Goal: Information Seeking & Learning: Find specific page/section

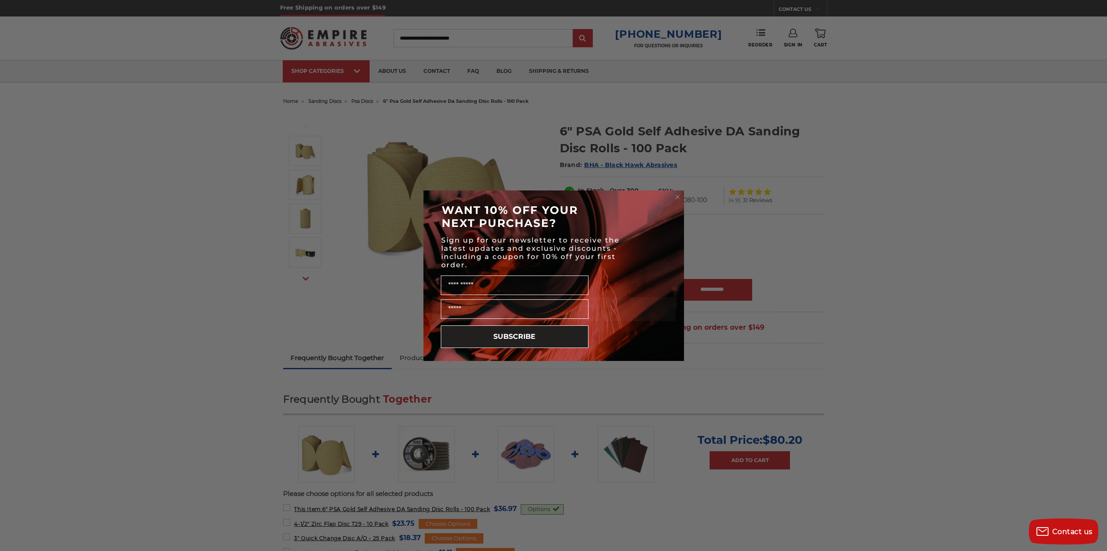
click at [676, 197] on circle "Close dialog" at bounding box center [677, 197] width 8 height 8
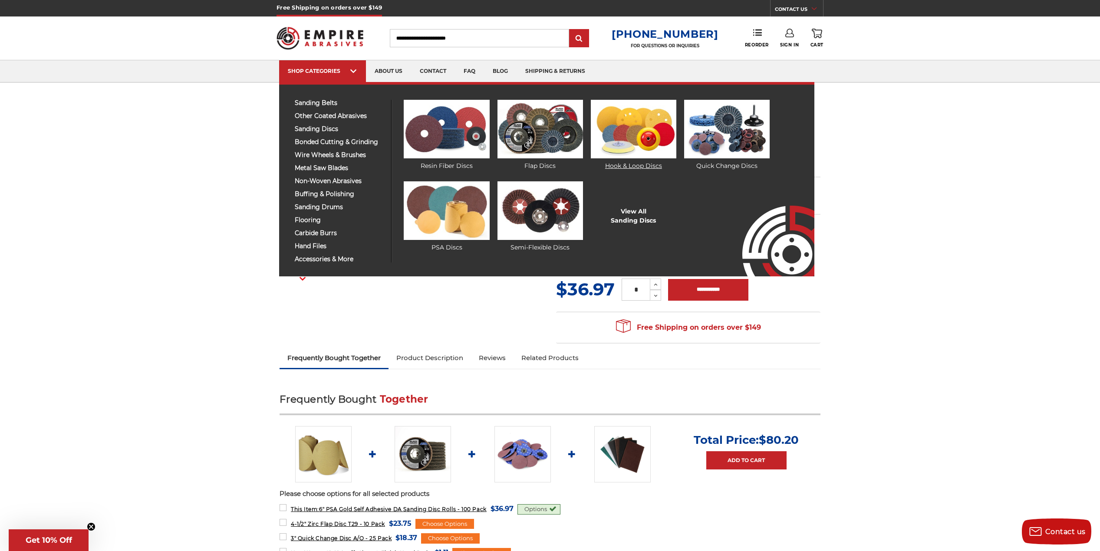
click at [634, 138] on img at bounding box center [634, 129] width 86 height 59
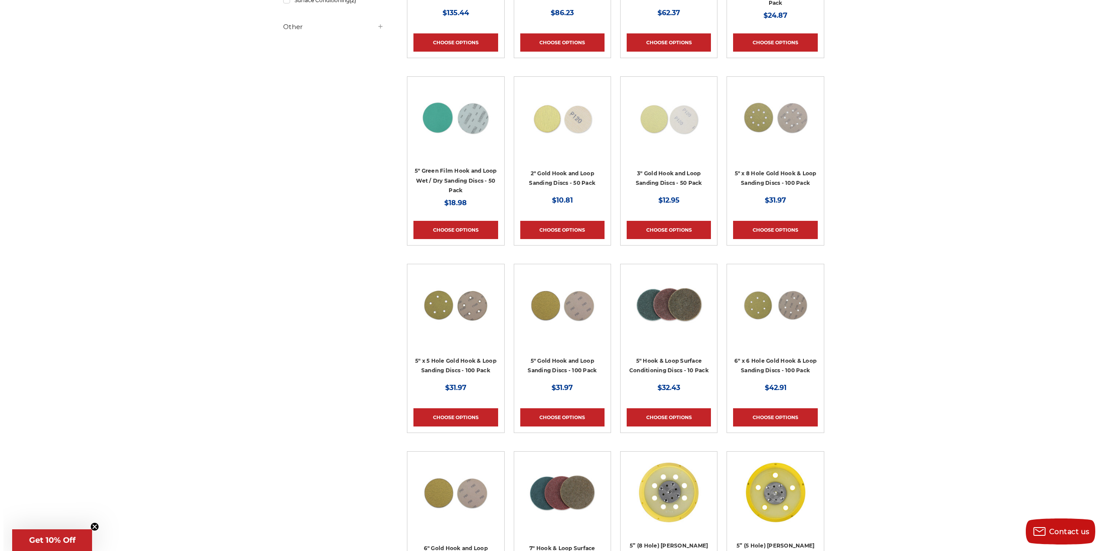
scroll to position [478, 0]
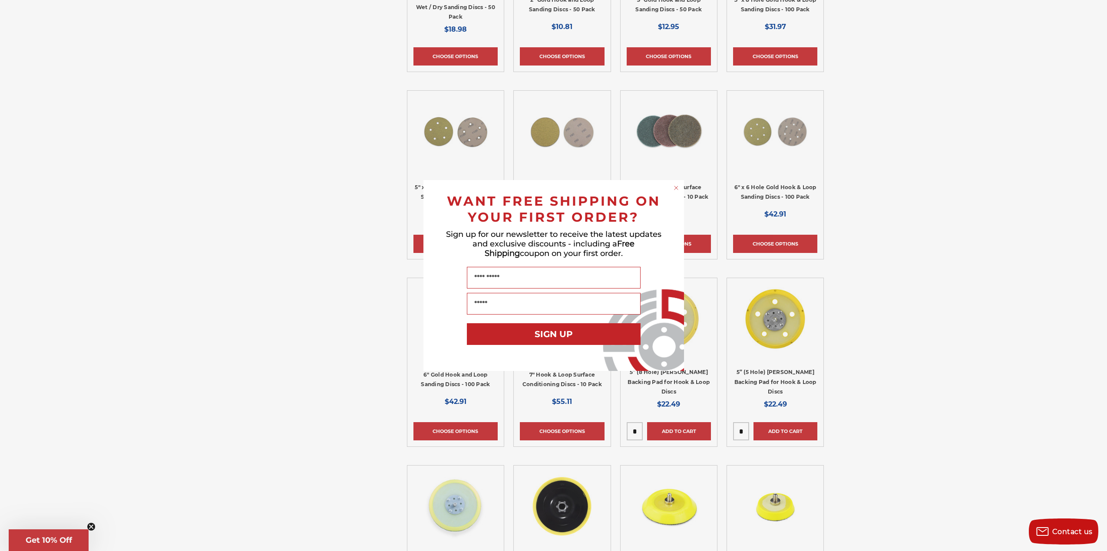
click at [676, 187] on circle "Close dialog" at bounding box center [676, 188] width 8 height 8
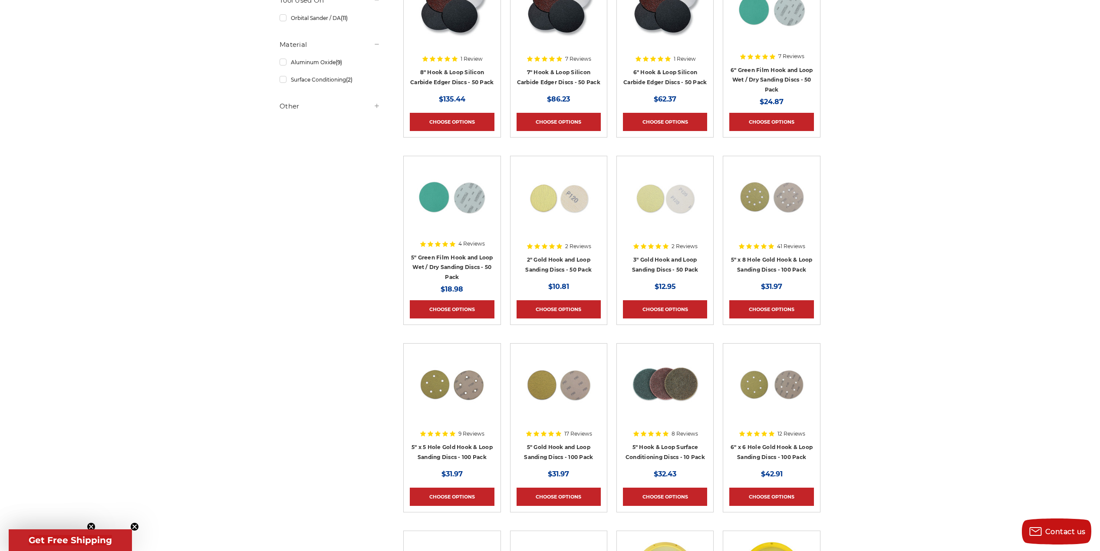
scroll to position [51, 0]
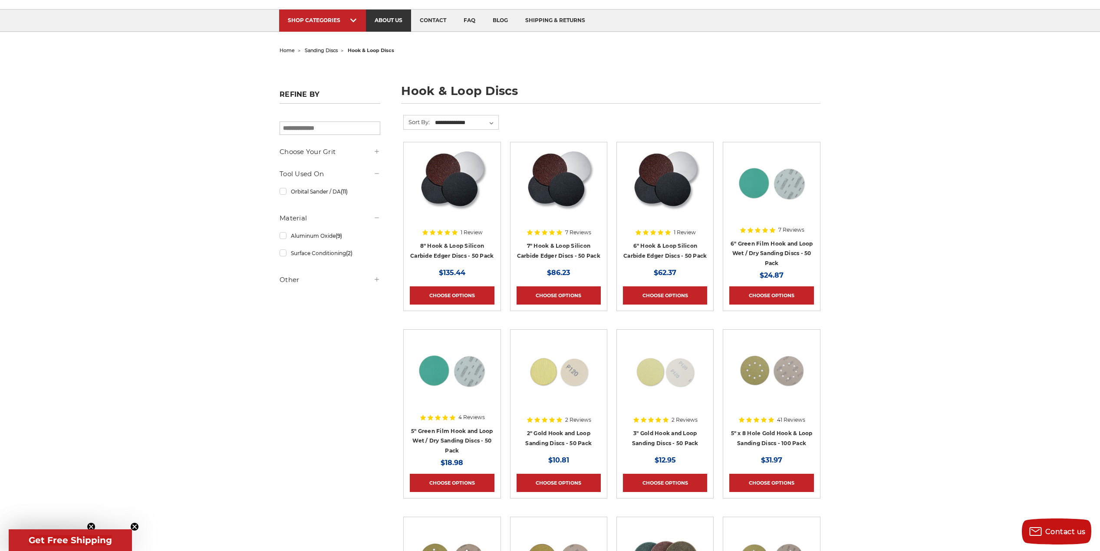
click at [383, 22] on link "about us" at bounding box center [388, 21] width 45 height 22
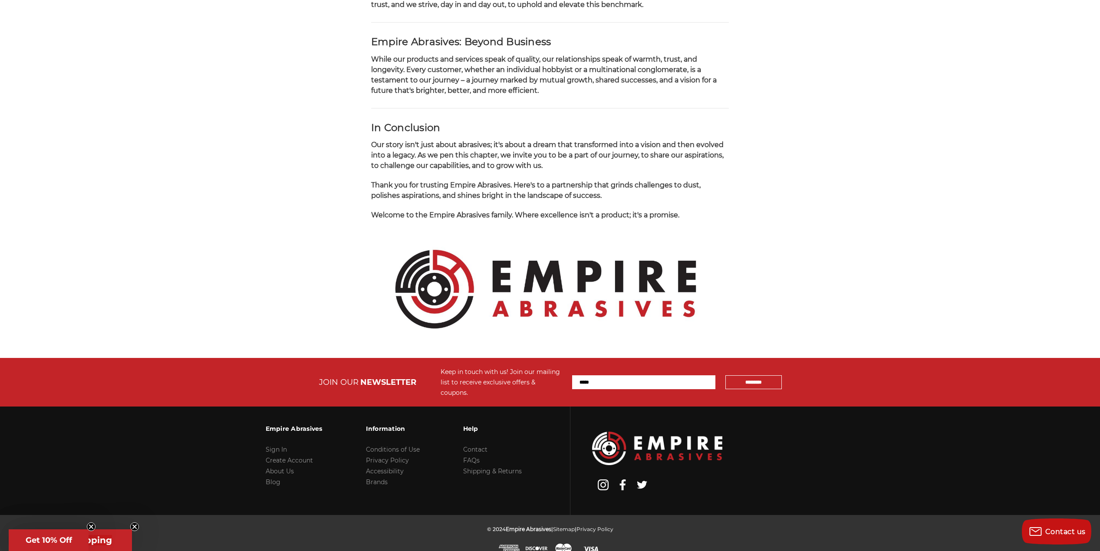
scroll to position [762, 0]
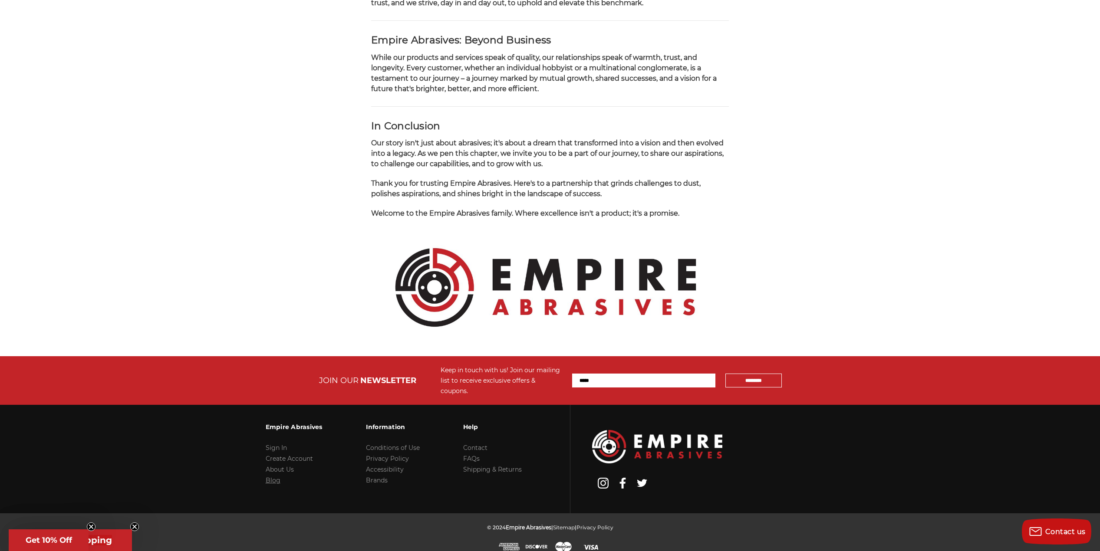
click at [274, 477] on link "Blog" at bounding box center [273, 481] width 15 height 8
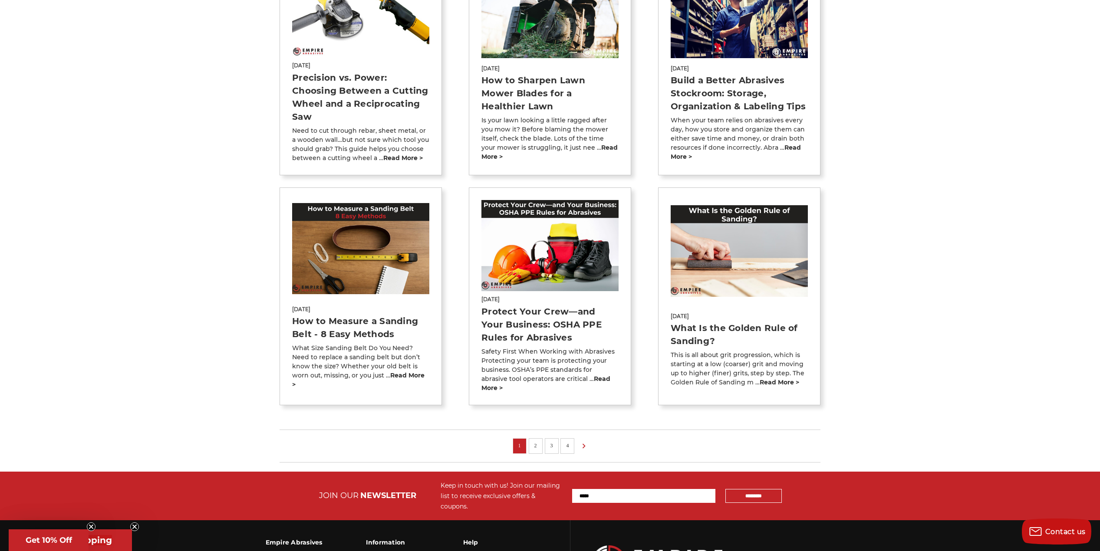
scroll to position [540, 0]
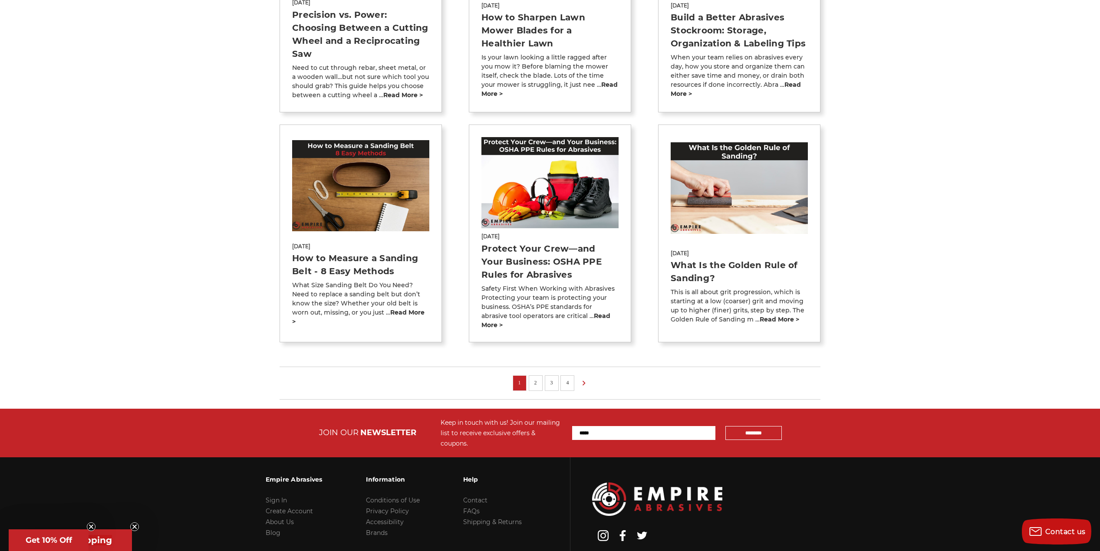
click at [535, 378] on link "2" at bounding box center [535, 383] width 9 height 10
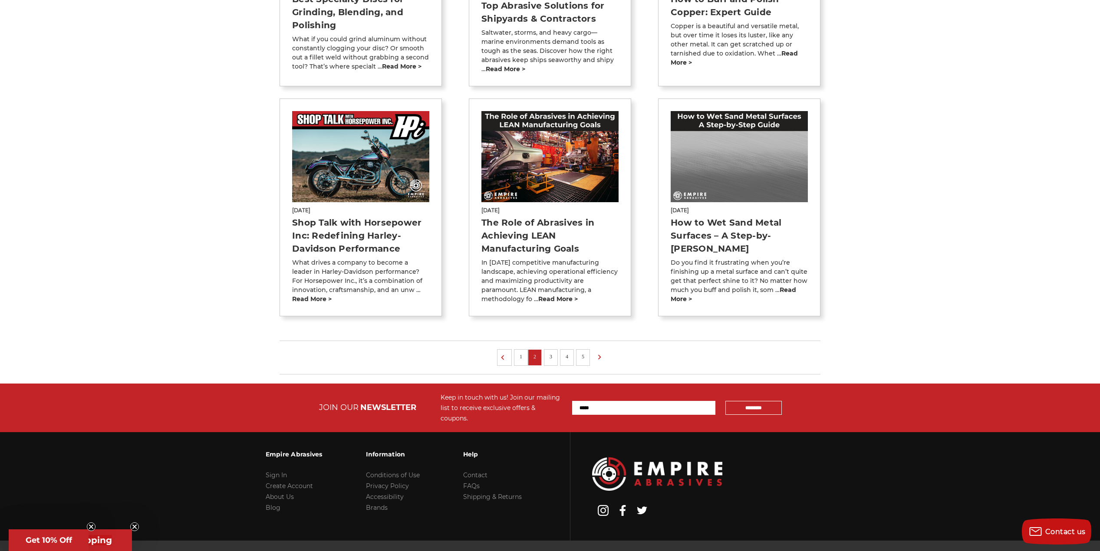
scroll to position [564, 0]
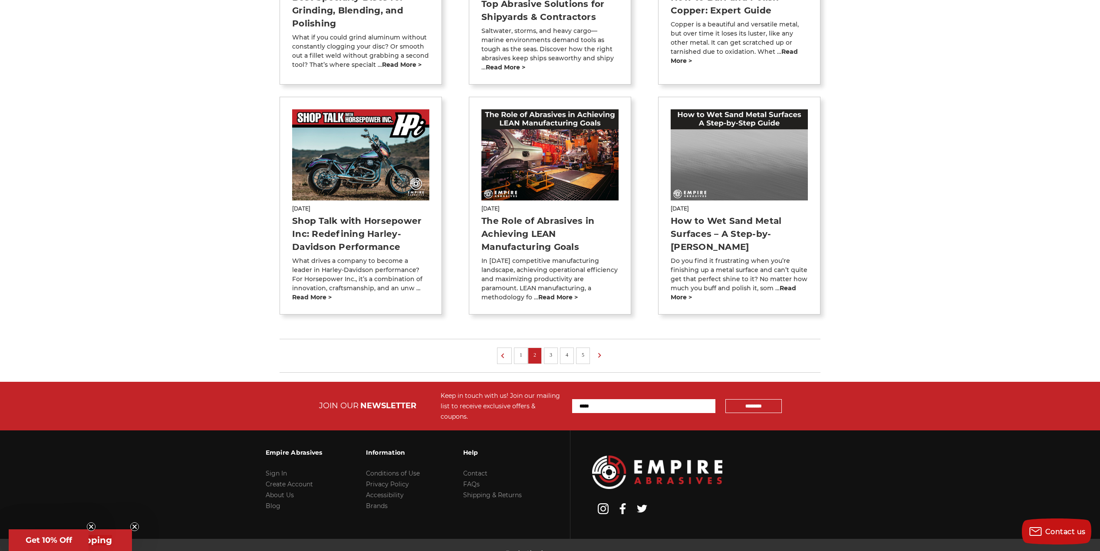
click at [549, 350] on link "3" at bounding box center [551, 355] width 9 height 10
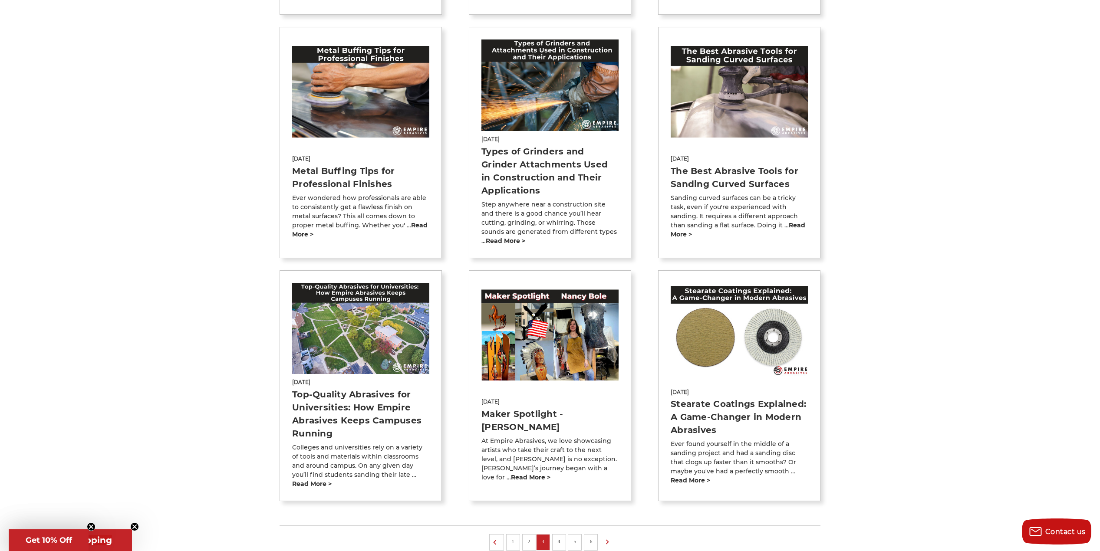
scroll to position [521, 0]
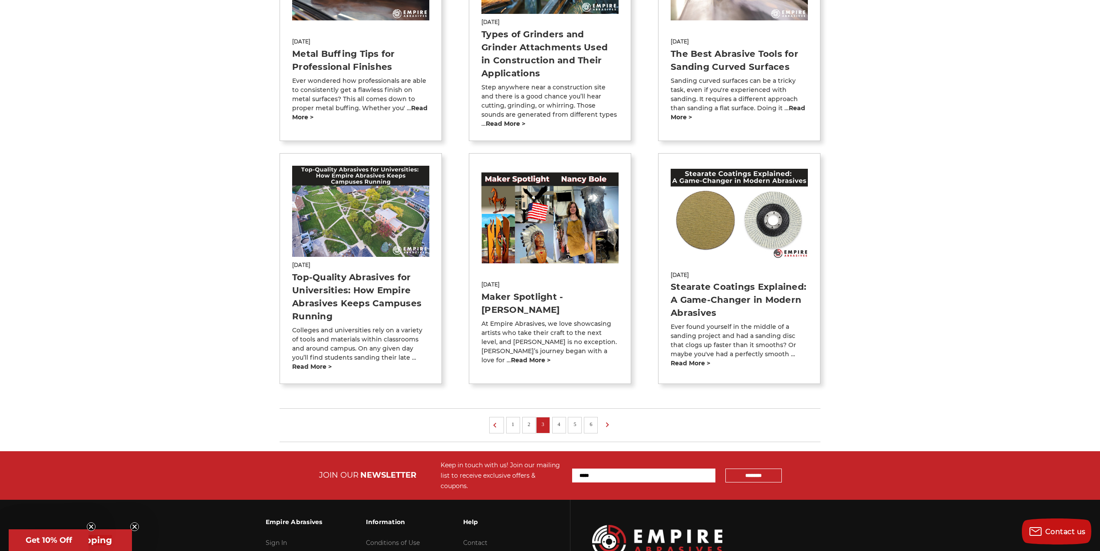
click at [556, 420] on link "4" at bounding box center [559, 425] width 9 height 10
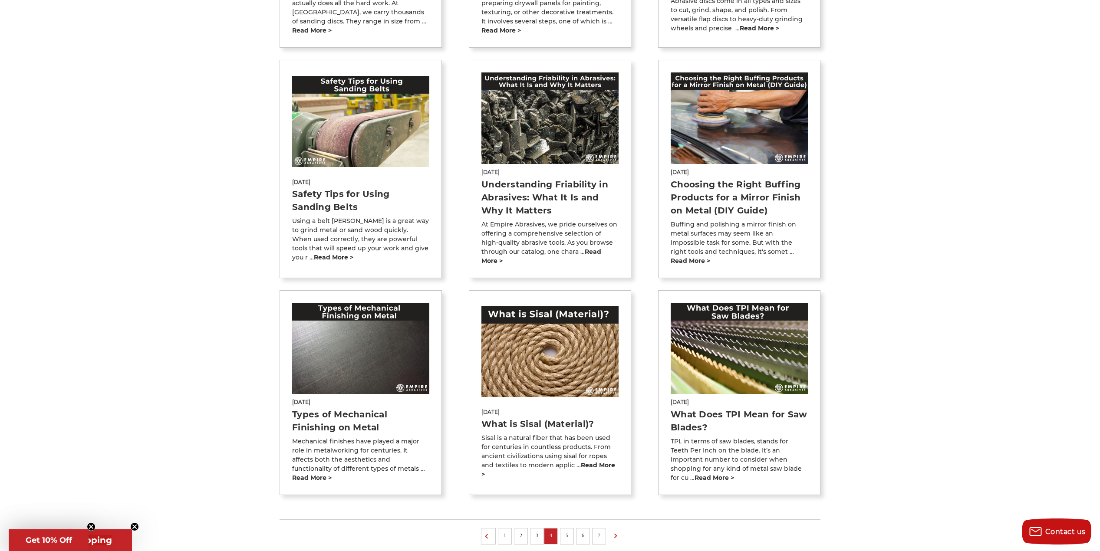
scroll to position [347, 0]
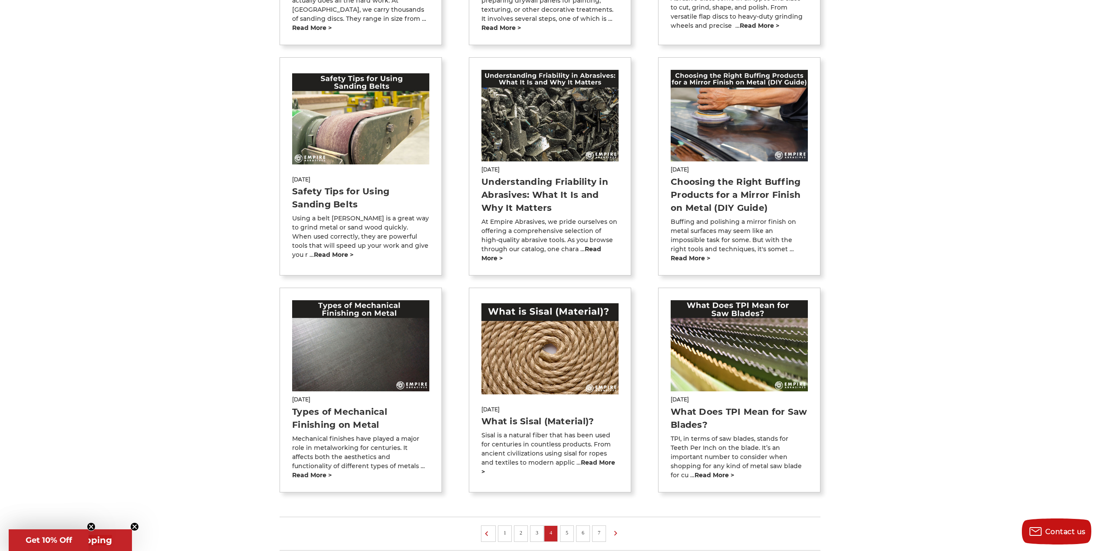
click at [566, 534] on link "5" at bounding box center [567, 533] width 9 height 10
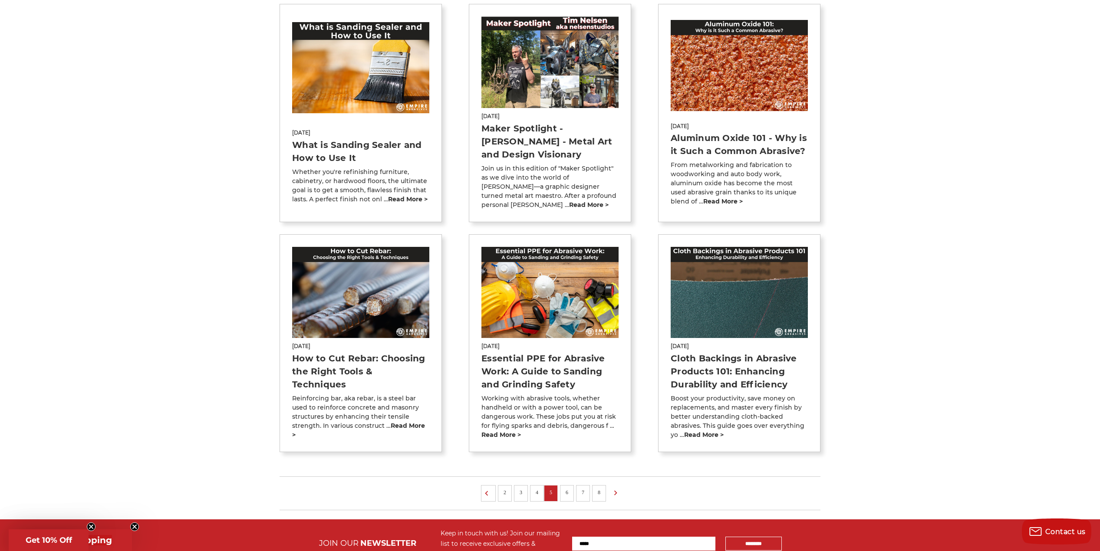
scroll to position [434, 0]
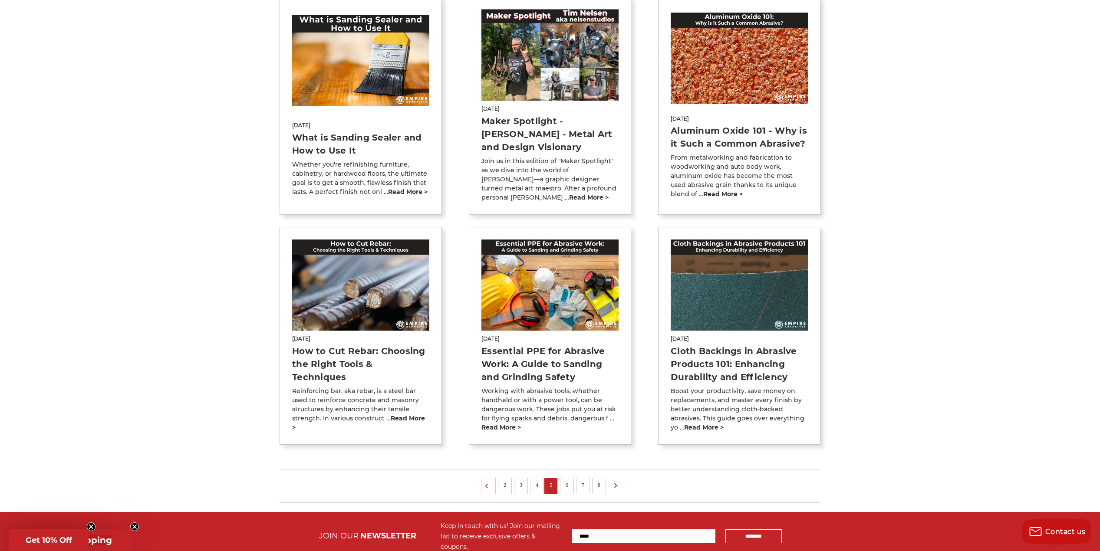
click at [568, 481] on link "6" at bounding box center [567, 486] width 9 height 10
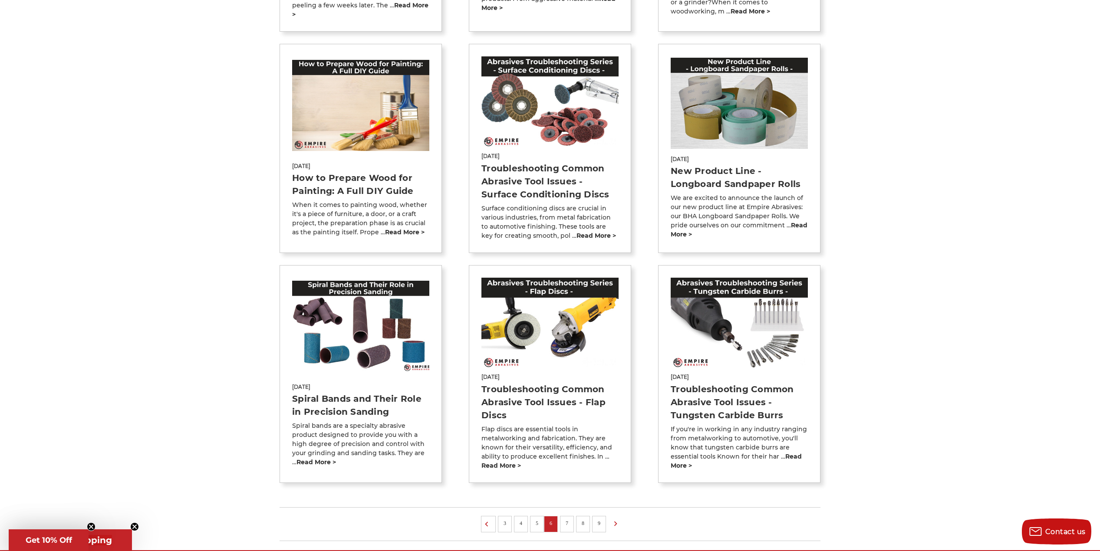
scroll to position [478, 0]
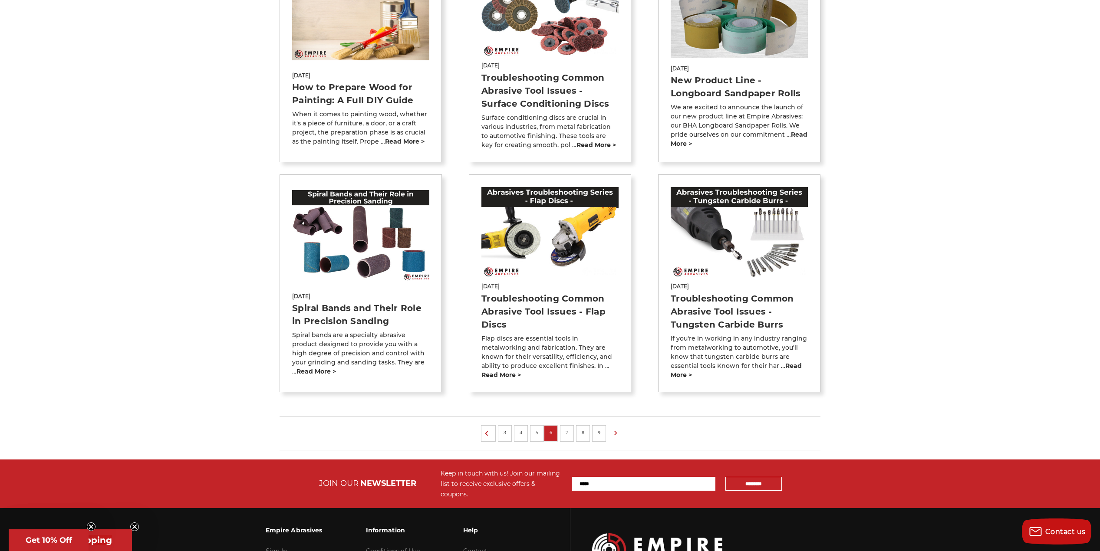
click at [564, 428] on link "7" at bounding box center [567, 433] width 9 height 10
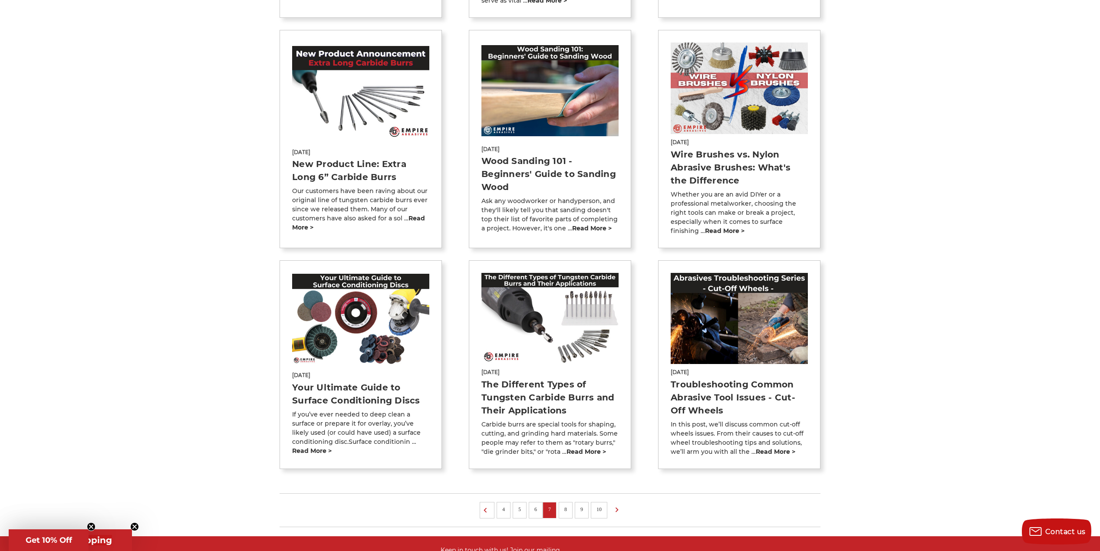
scroll to position [478, 0]
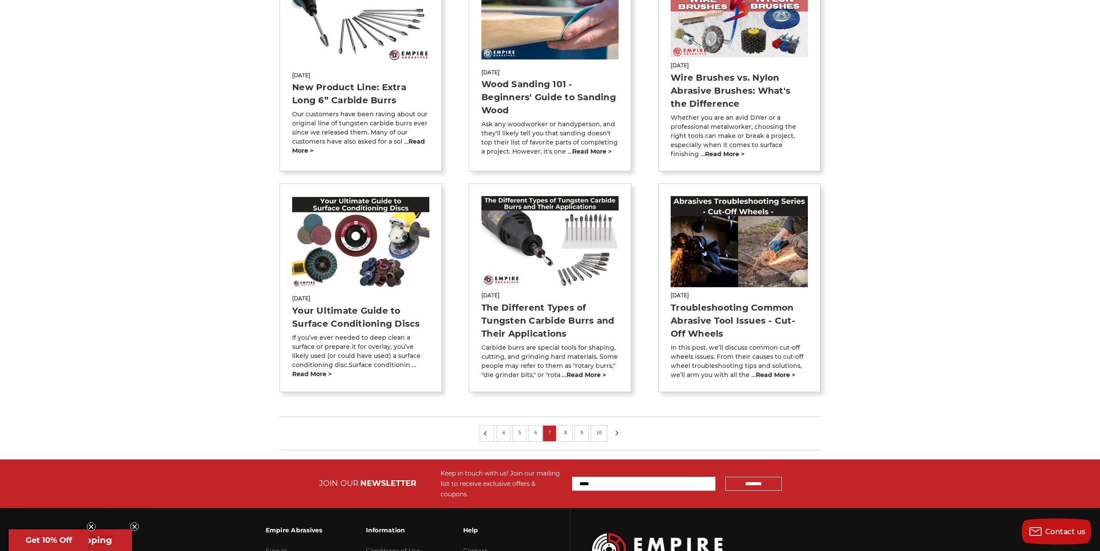
click at [569, 432] on link "8" at bounding box center [565, 433] width 9 height 10
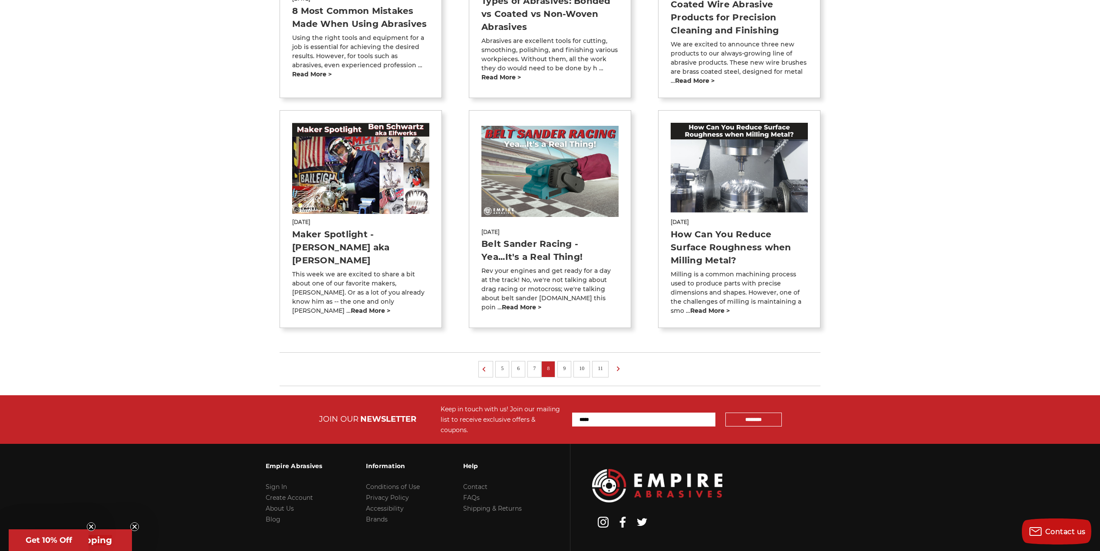
scroll to position [564, 0]
click at [565, 366] on link "9" at bounding box center [564, 368] width 9 height 10
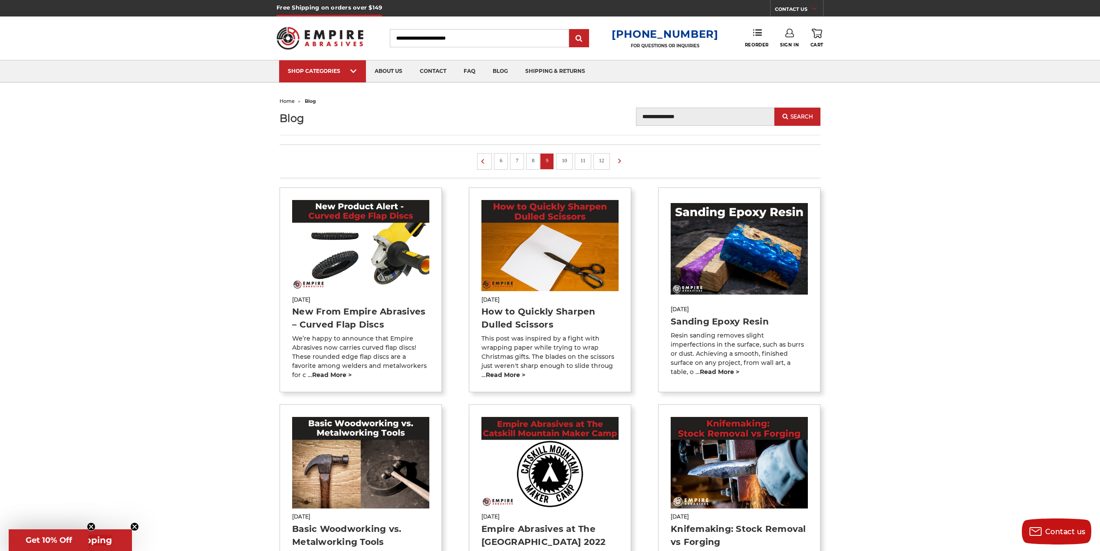
click at [452, 37] on input "Search" at bounding box center [479, 38] width 179 height 18
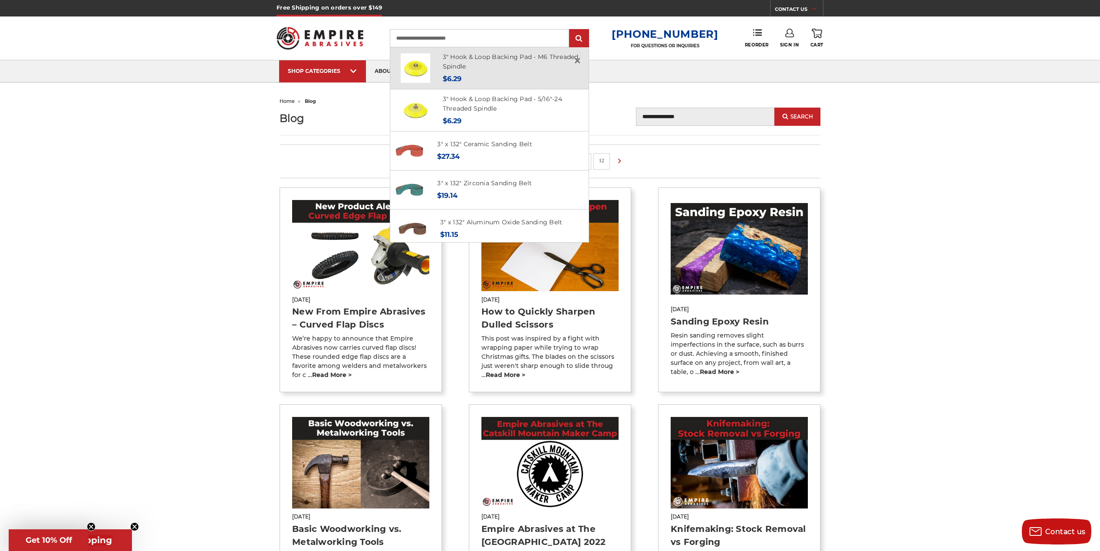
drag, startPoint x: 458, startPoint y: 37, endPoint x: 508, endPoint y: 47, distance: 51.3
click at [508, 47] on div "**********" at bounding box center [489, 38] width 199 height 18
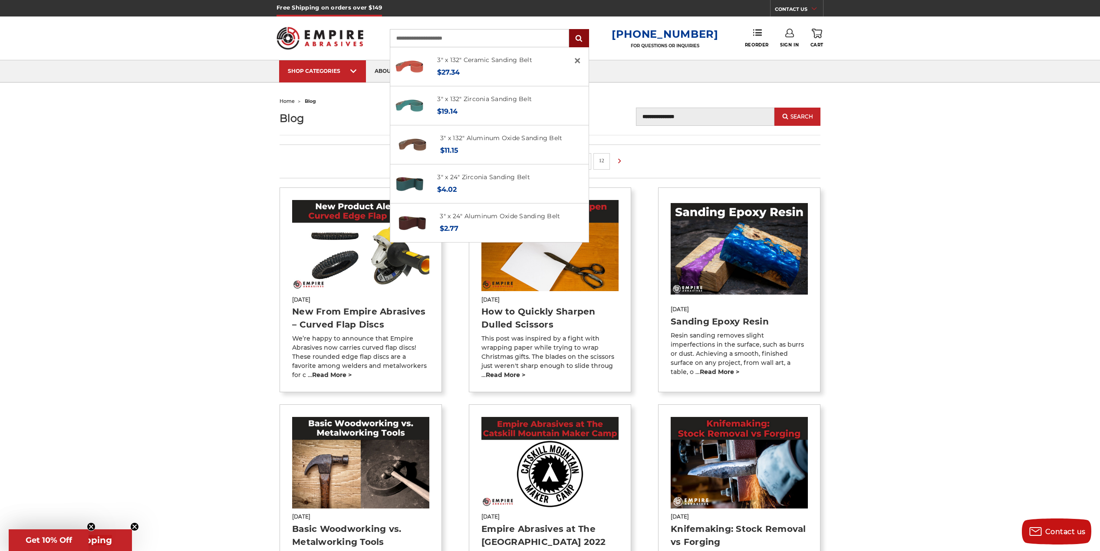
type input "**********"
click at [582, 33] on input "submit" at bounding box center [579, 38] width 17 height 17
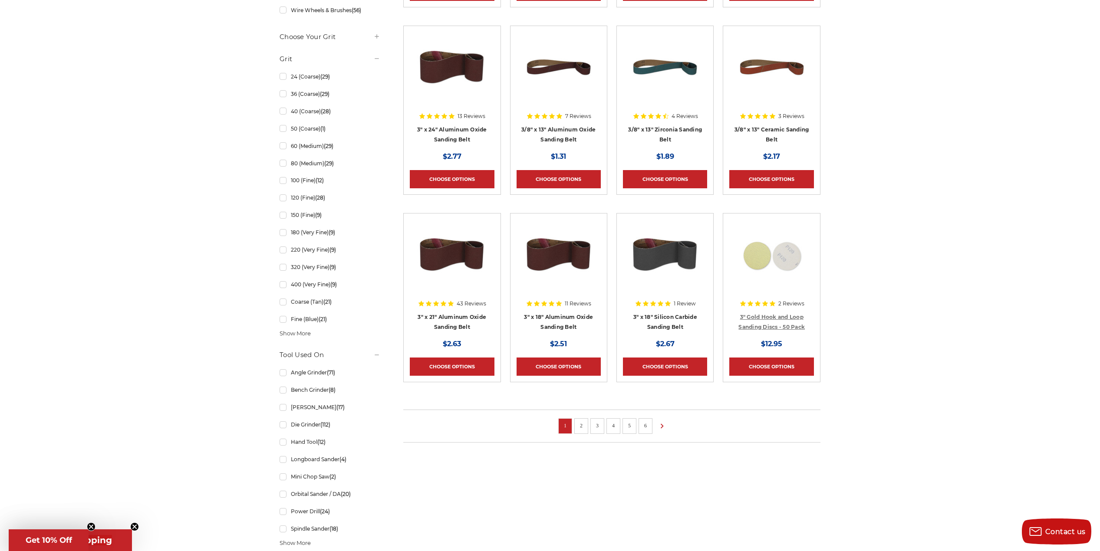
scroll to position [434, 0]
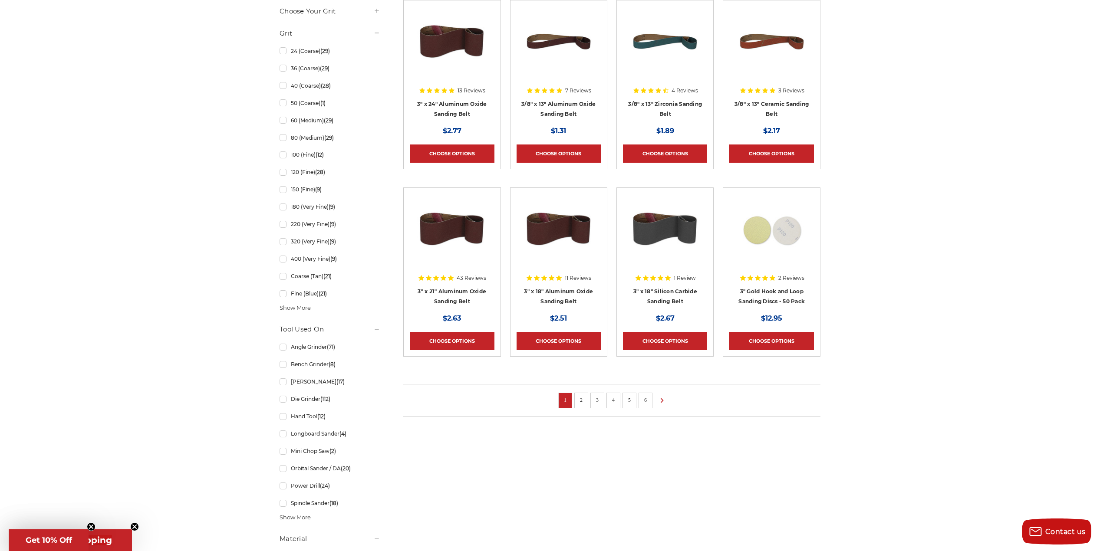
click at [581, 397] on link "2" at bounding box center [581, 401] width 9 height 10
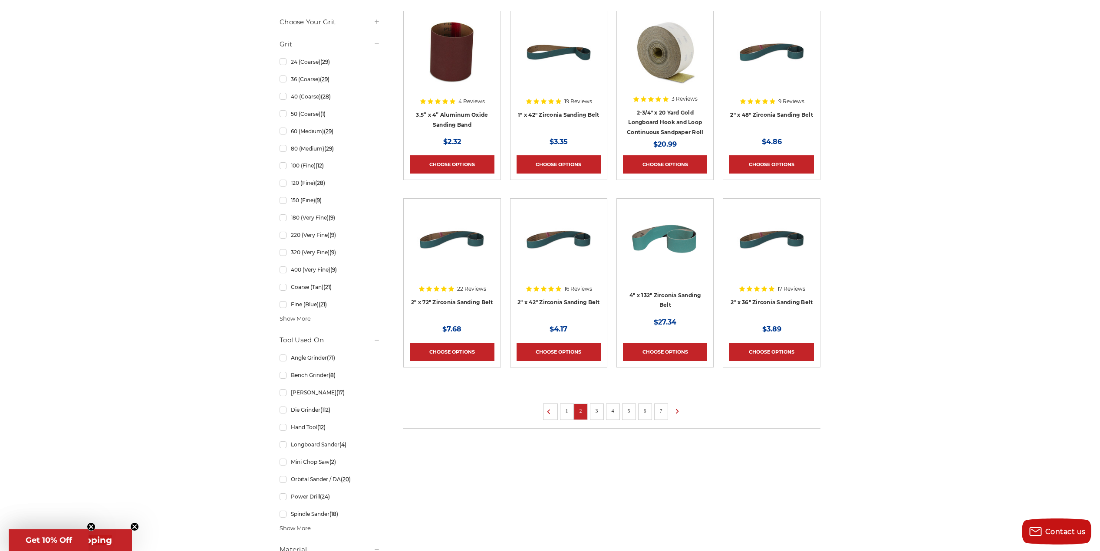
scroll to position [478, 0]
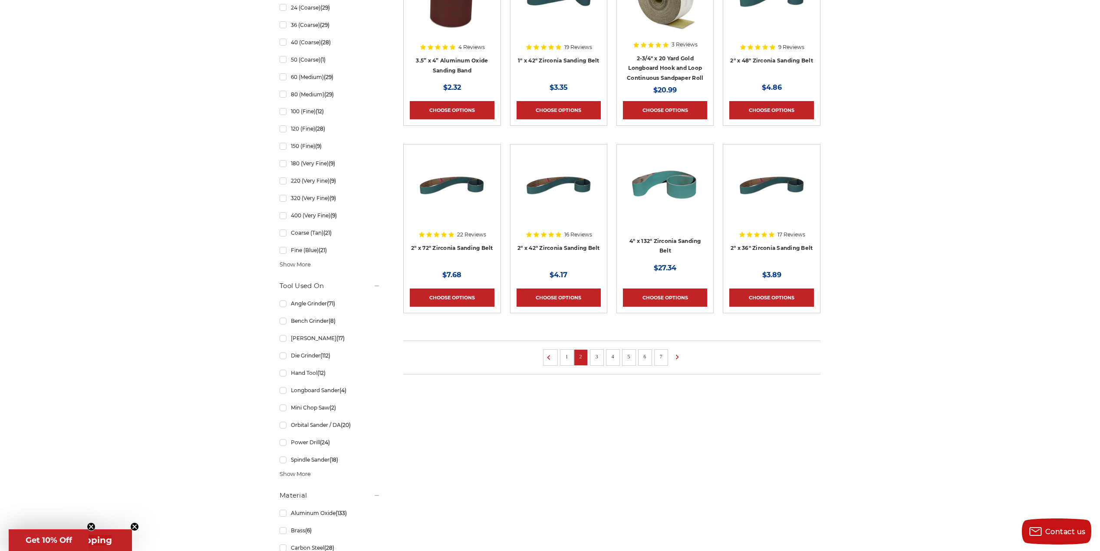
click at [595, 357] on link "3" at bounding box center [597, 357] width 9 height 10
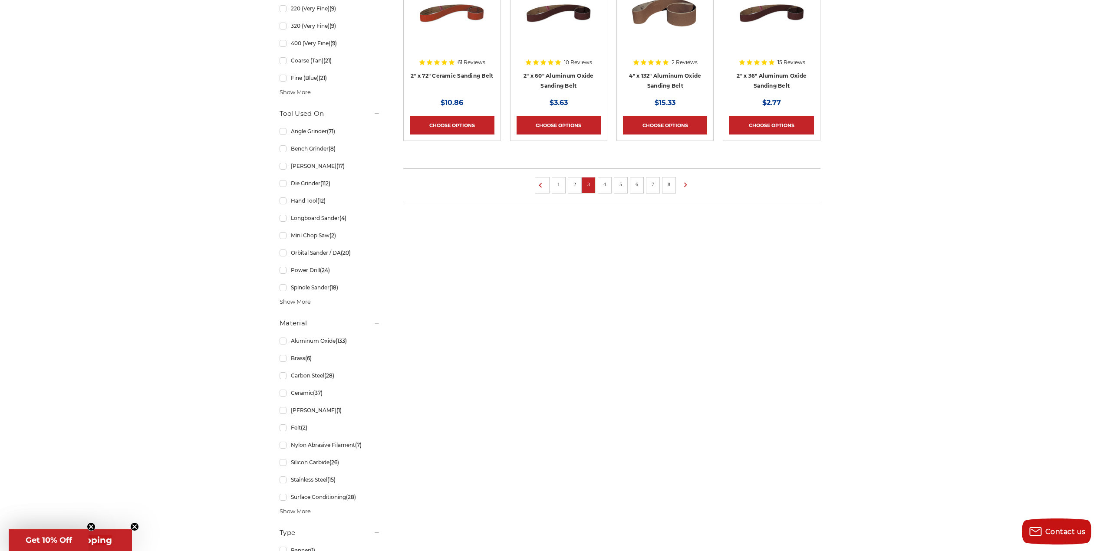
scroll to position [651, 0]
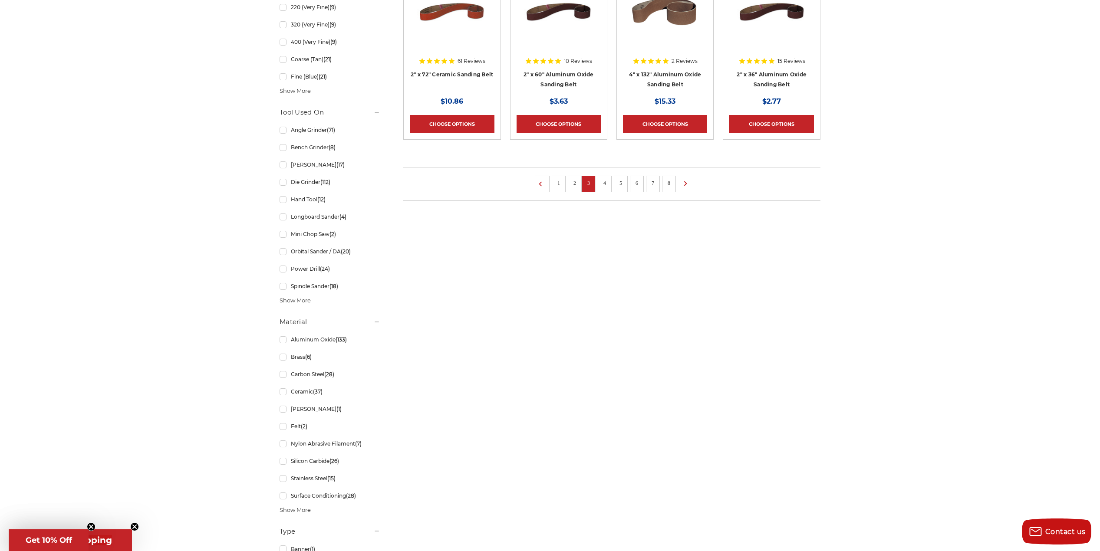
click at [606, 181] on link "4" at bounding box center [604, 183] width 9 height 10
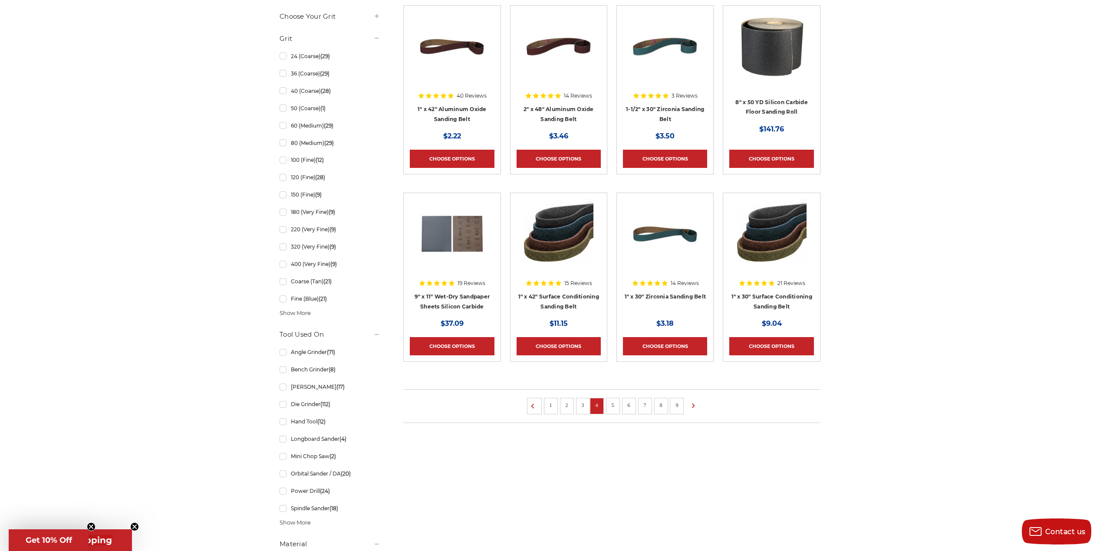
scroll to position [434, 0]
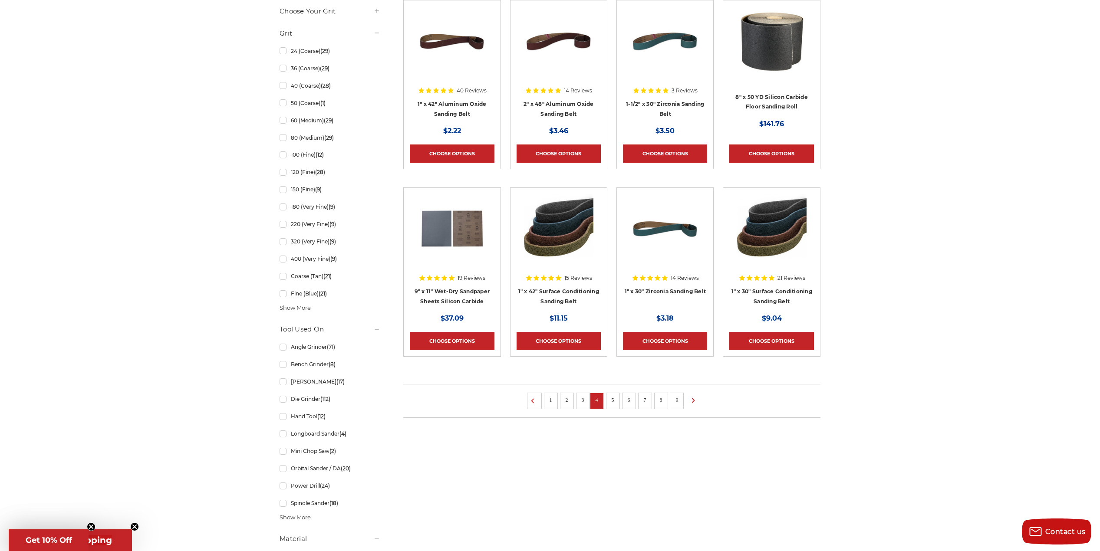
click at [612, 401] on link "5" at bounding box center [613, 401] width 9 height 10
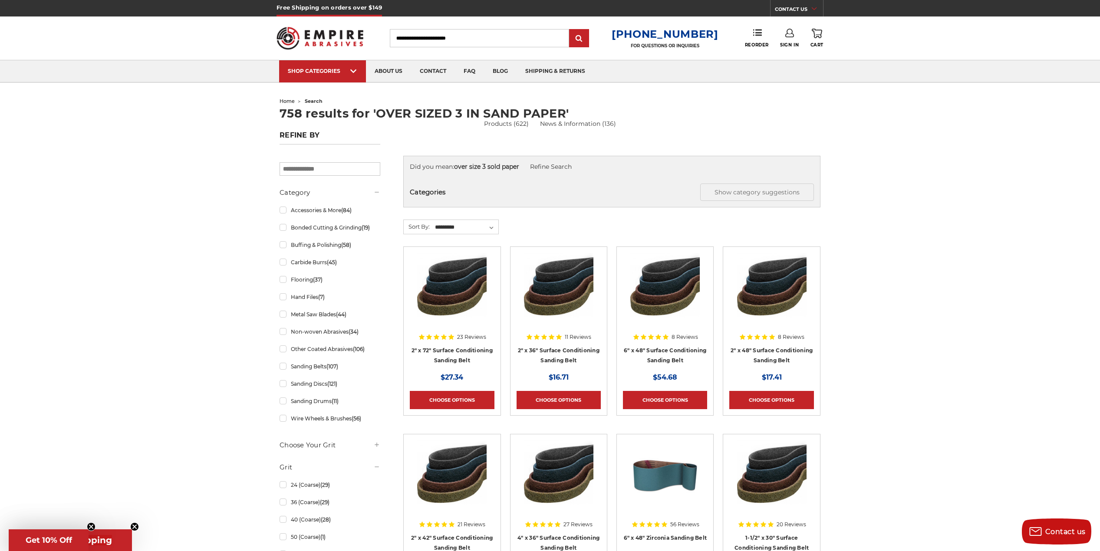
click at [521, 165] on div "Did you mean: over size 3 sold paper Refine Search" at bounding box center [612, 166] width 404 height 9
drag, startPoint x: 521, startPoint y: 165, endPoint x: 495, endPoint y: 168, distance: 25.7
click at [495, 168] on div "Did you mean: over size 3 sold paper Refine Search" at bounding box center [612, 166] width 404 height 9
click at [414, 38] on input "Search" at bounding box center [479, 38] width 179 height 18
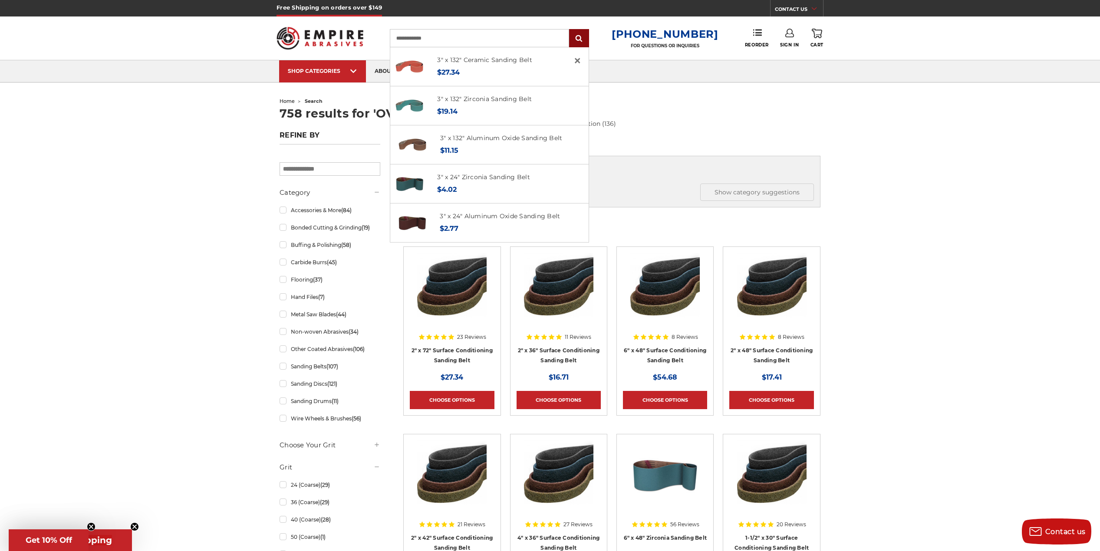
type input "**********"
click at [587, 36] on input "submit" at bounding box center [579, 38] width 17 height 17
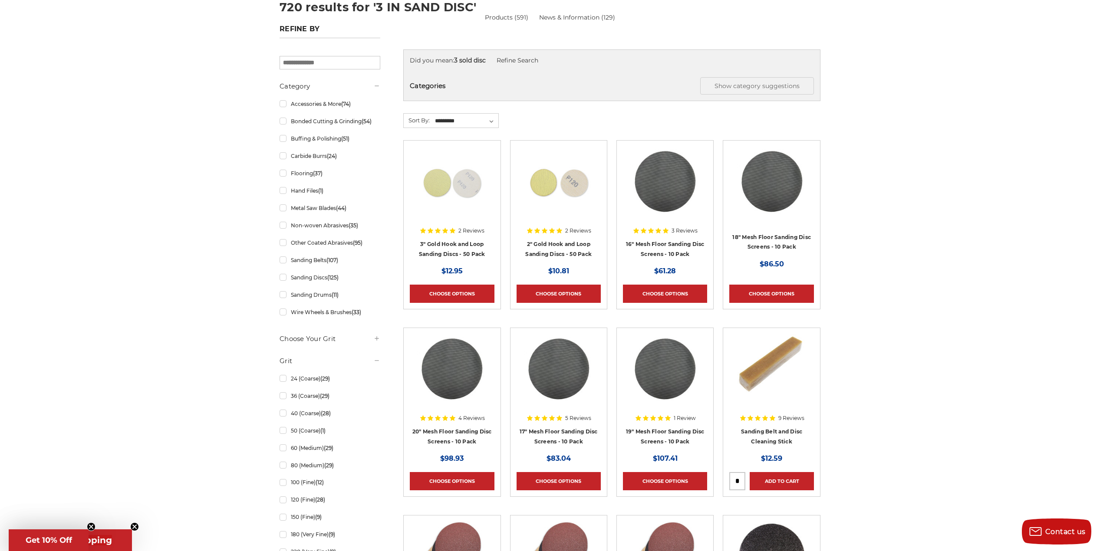
scroll to position [87, 0]
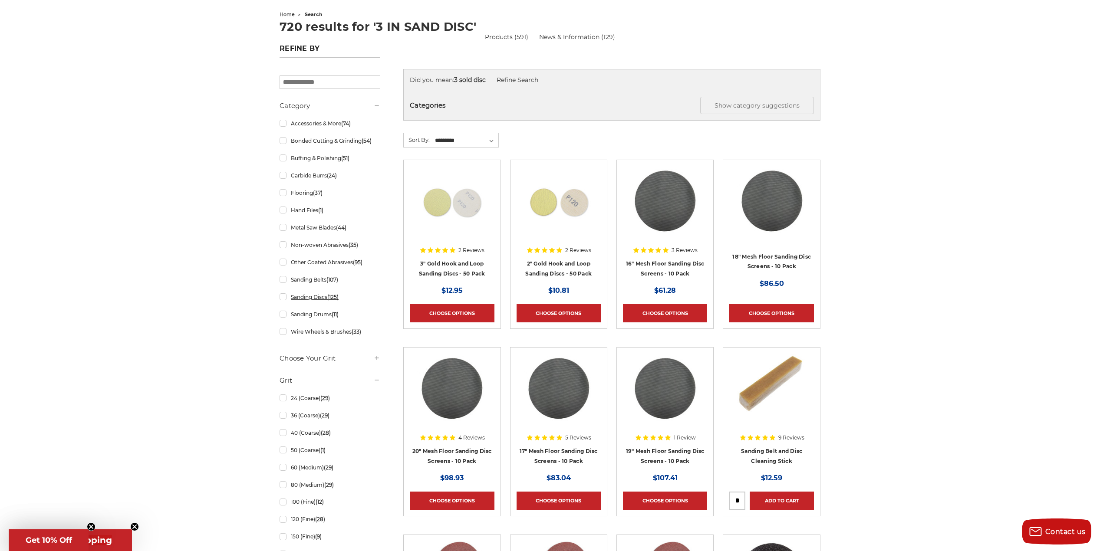
click at [284, 299] on link "Sanding Discs (125)" at bounding box center [330, 297] width 101 height 15
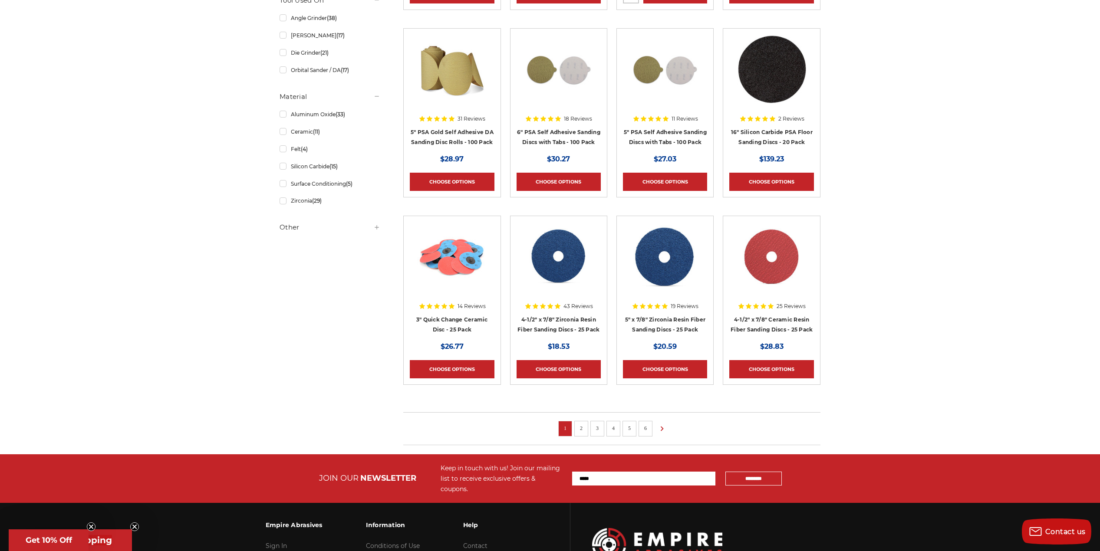
scroll to position [434, 0]
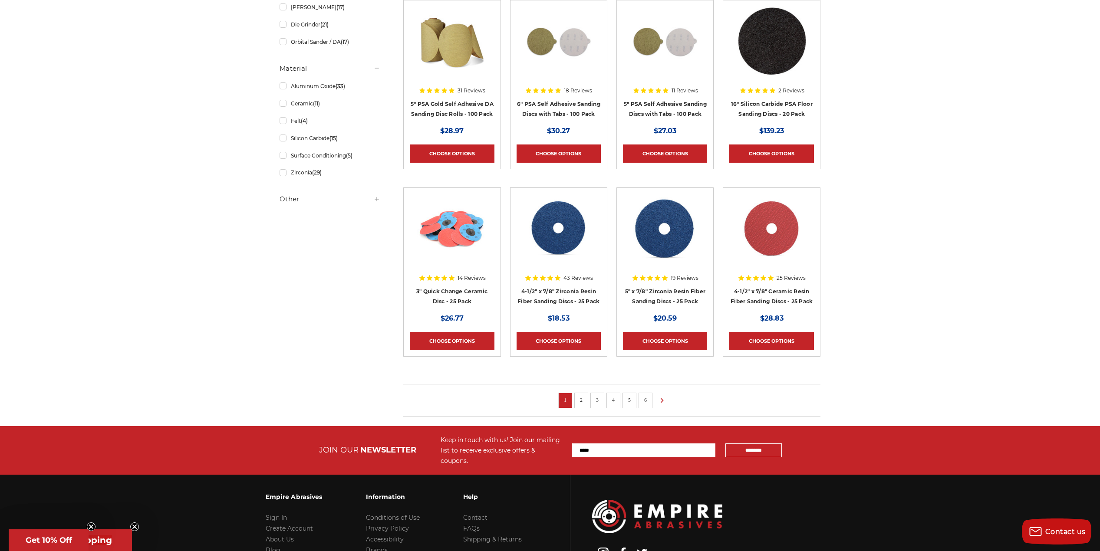
click at [582, 400] on link "2" at bounding box center [581, 401] width 9 height 10
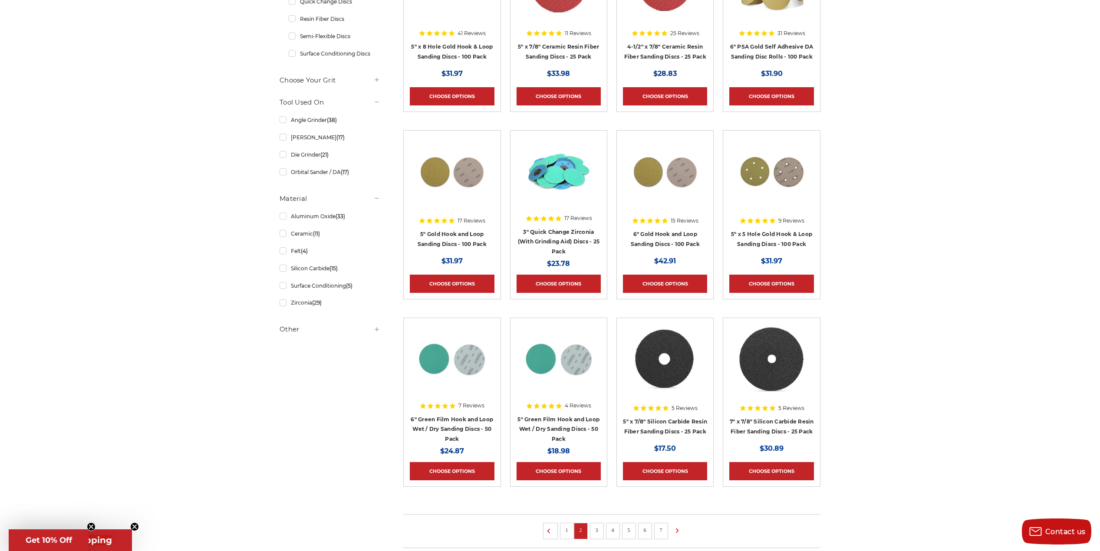
scroll to position [478, 0]
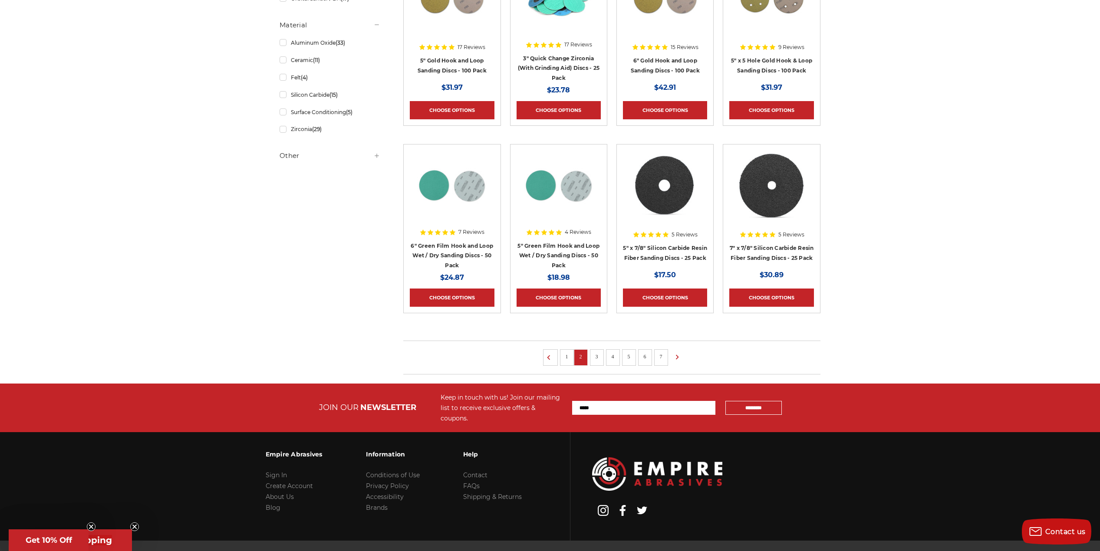
click at [600, 359] on link "3" at bounding box center [597, 357] width 9 height 10
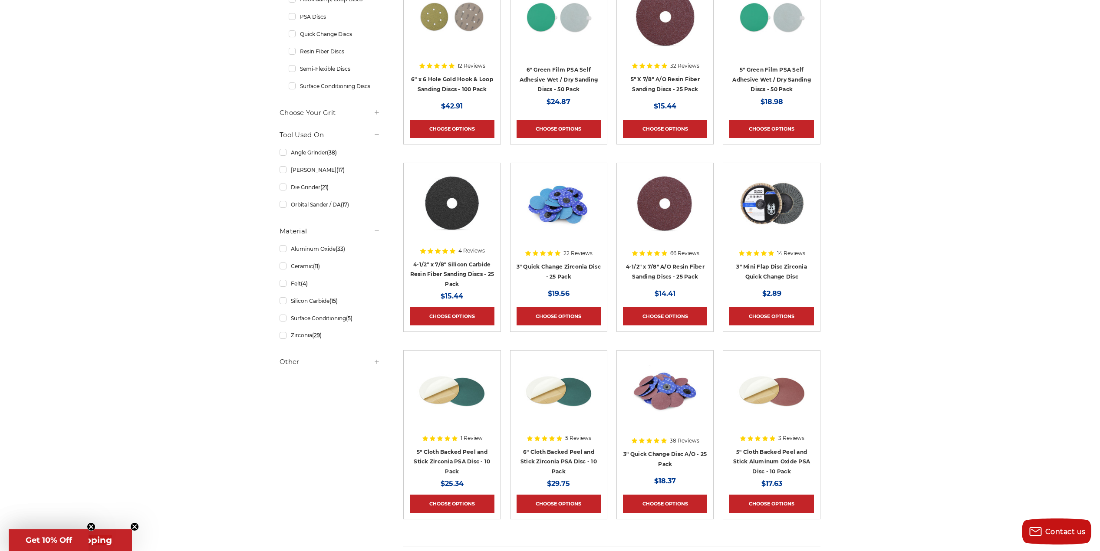
scroll to position [391, 0]
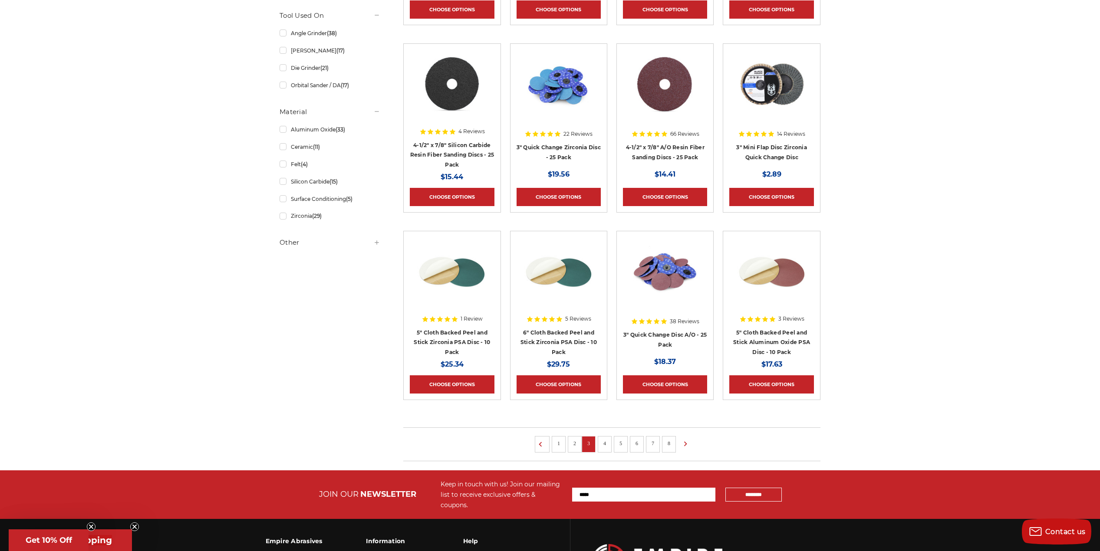
click at [607, 445] on link "4" at bounding box center [604, 444] width 9 height 10
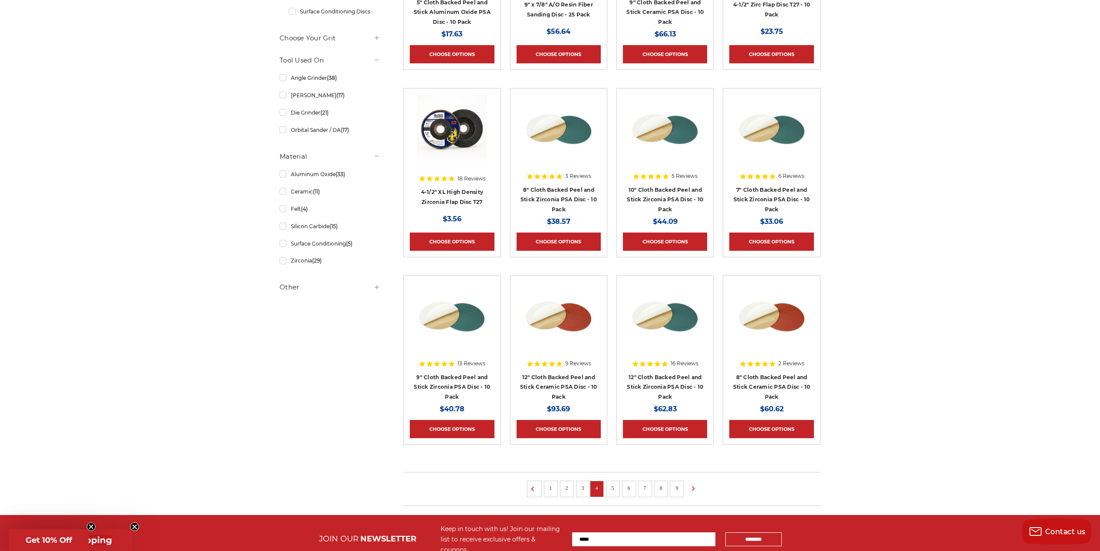
scroll to position [478, 0]
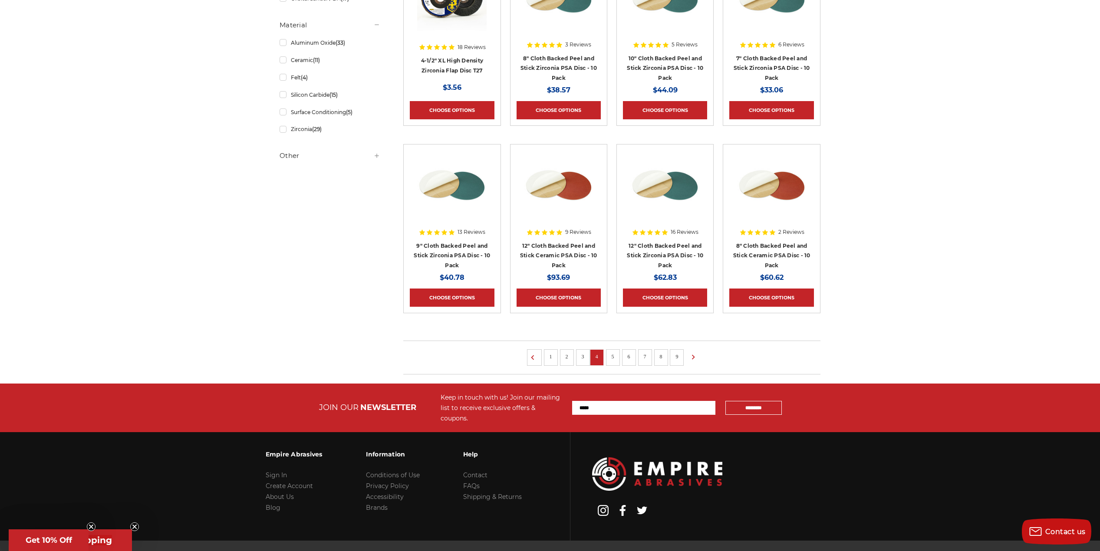
click at [614, 358] on link "5" at bounding box center [613, 357] width 9 height 10
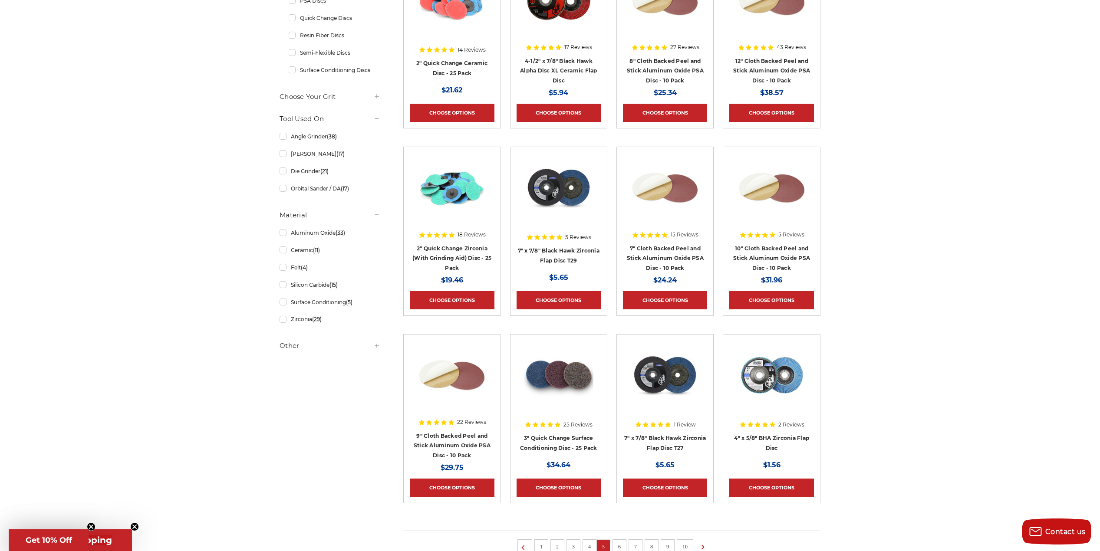
scroll to position [391, 0]
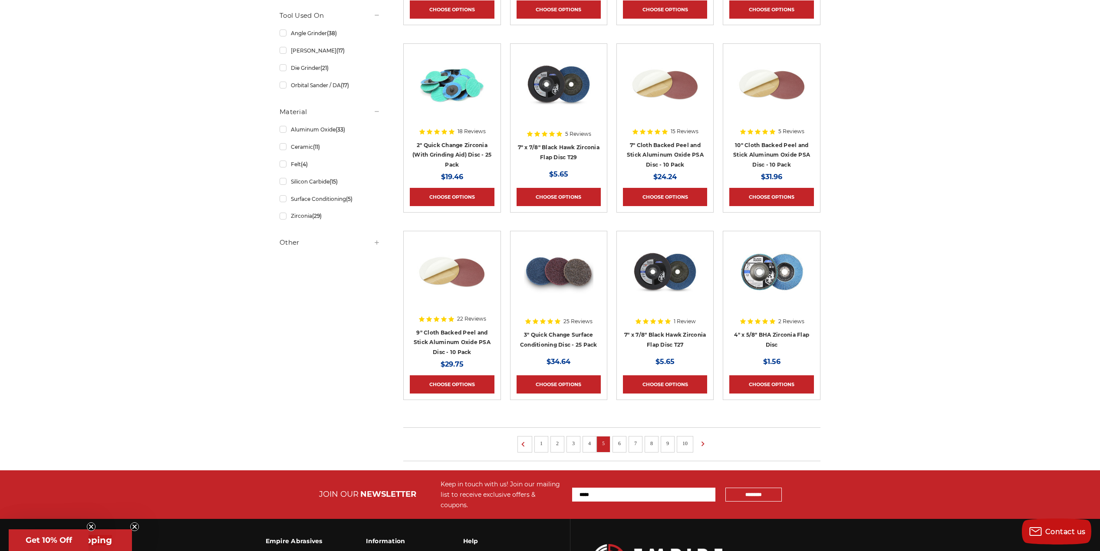
click at [622, 442] on link "6" at bounding box center [619, 444] width 9 height 10
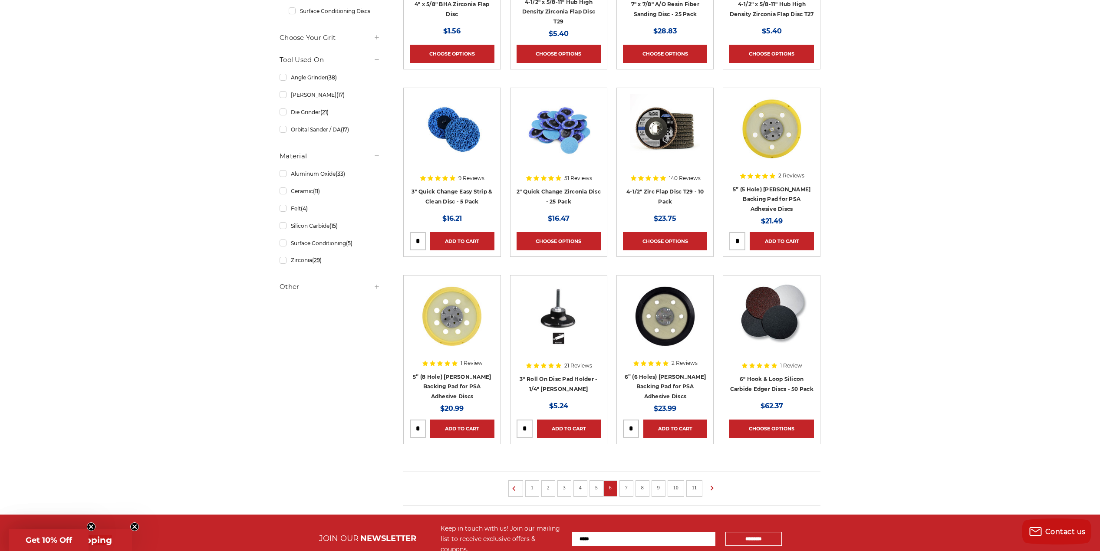
scroll to position [347, 0]
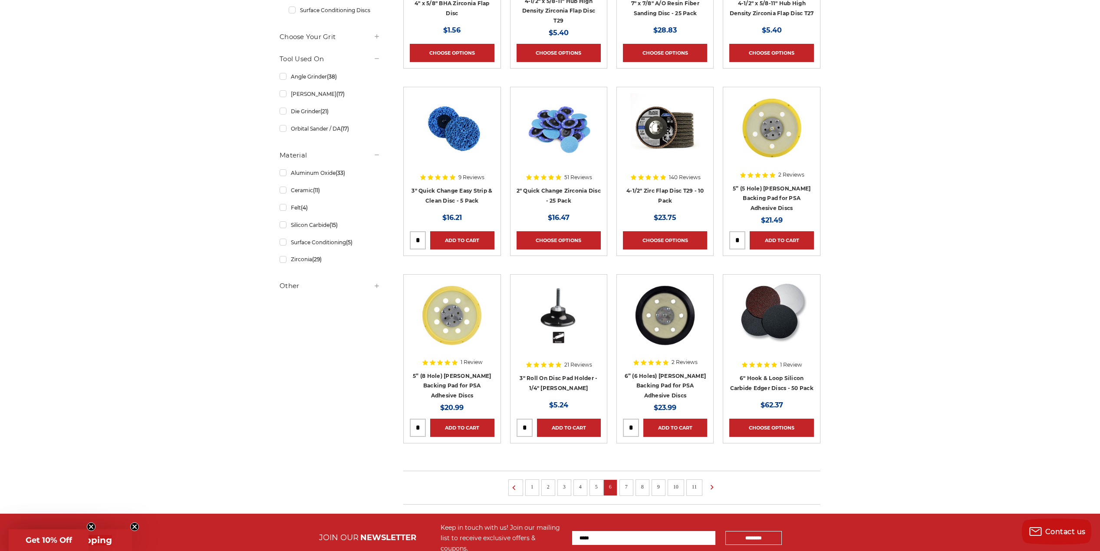
click at [629, 487] on link "7" at bounding box center [626, 487] width 9 height 10
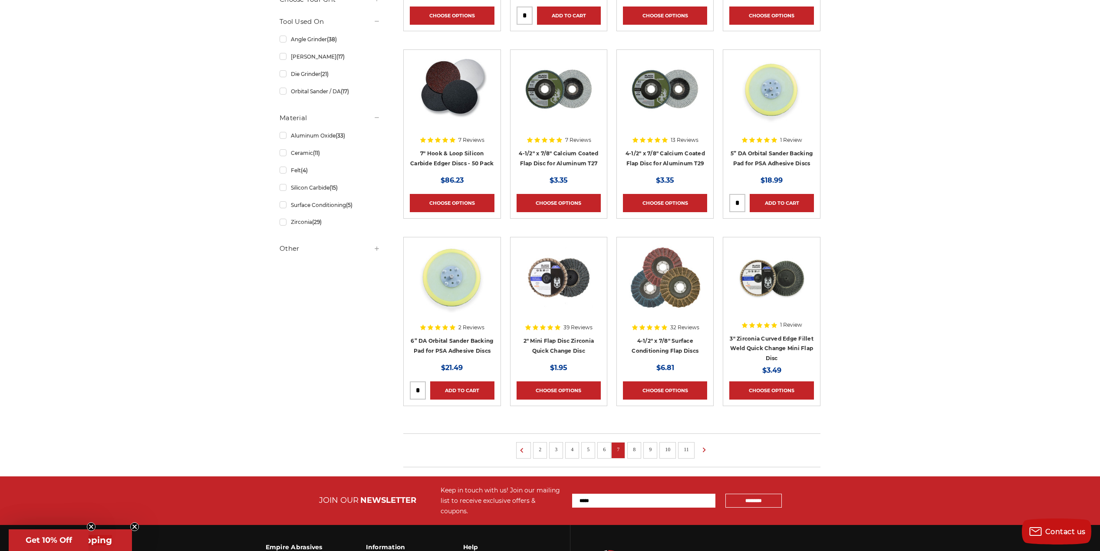
scroll to position [391, 0]
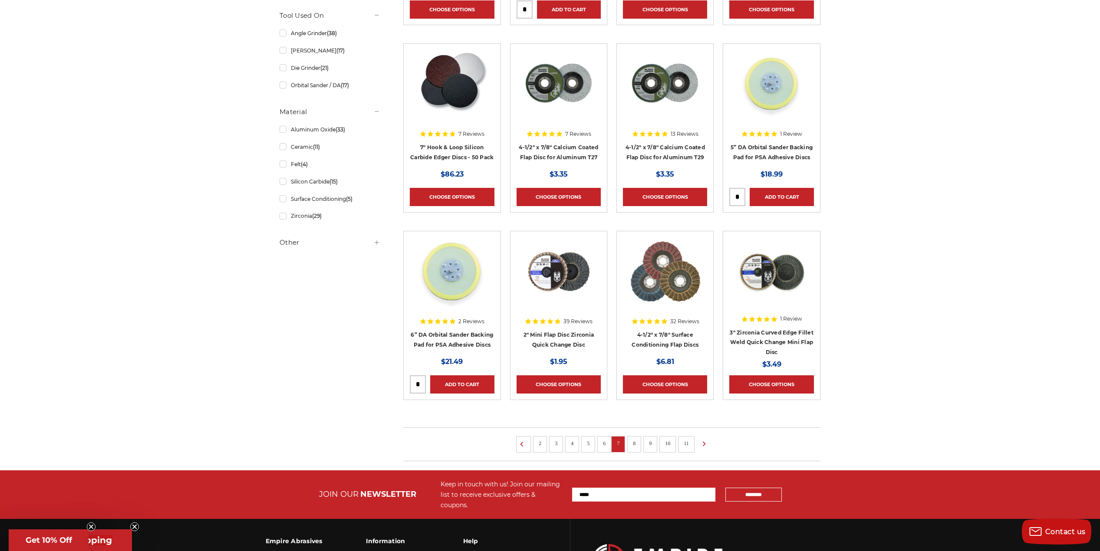
click at [631, 442] on link "8" at bounding box center [634, 444] width 9 height 10
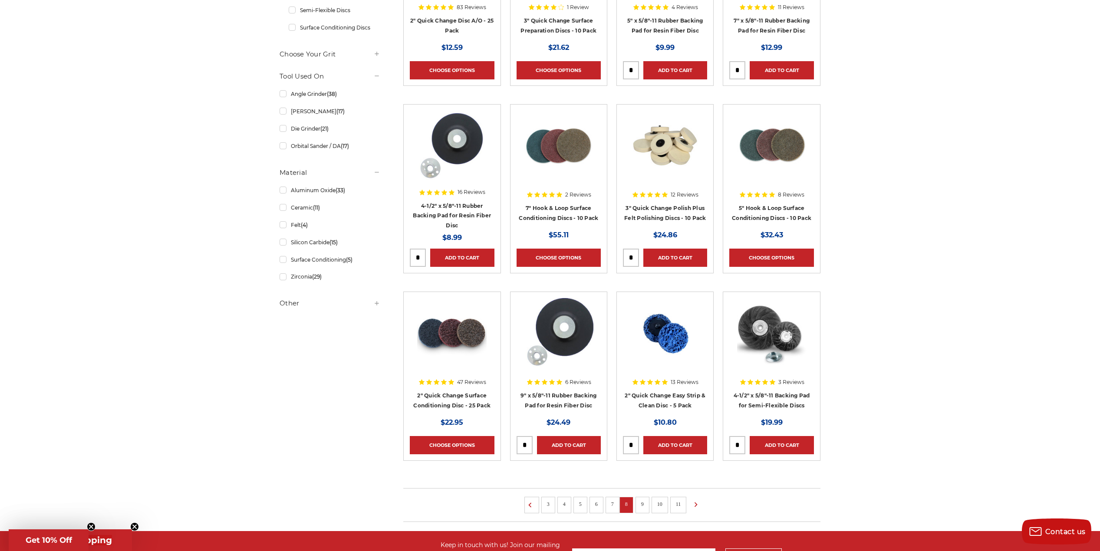
scroll to position [347, 0]
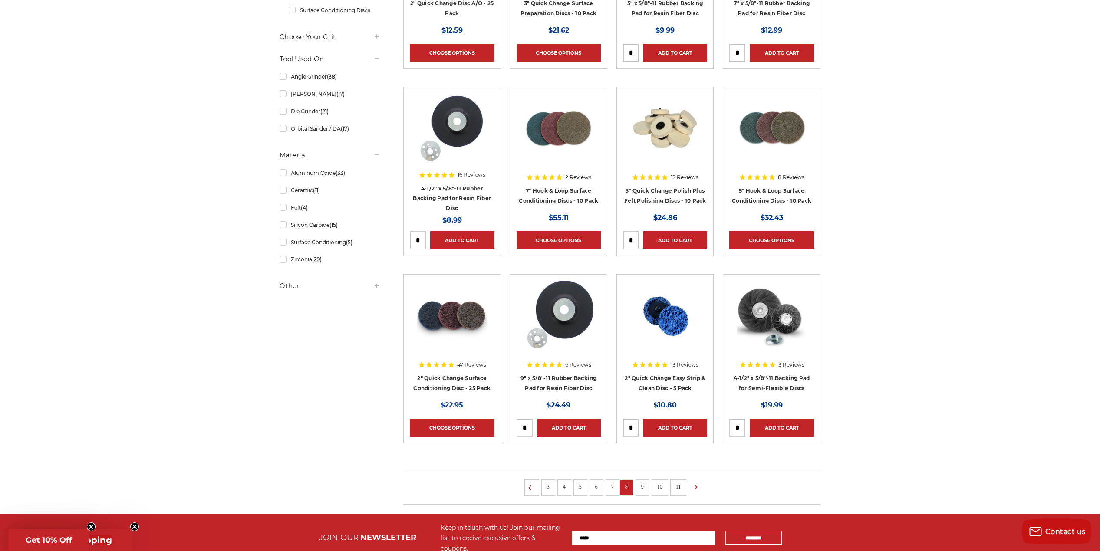
click at [640, 487] on link "9" at bounding box center [642, 487] width 9 height 10
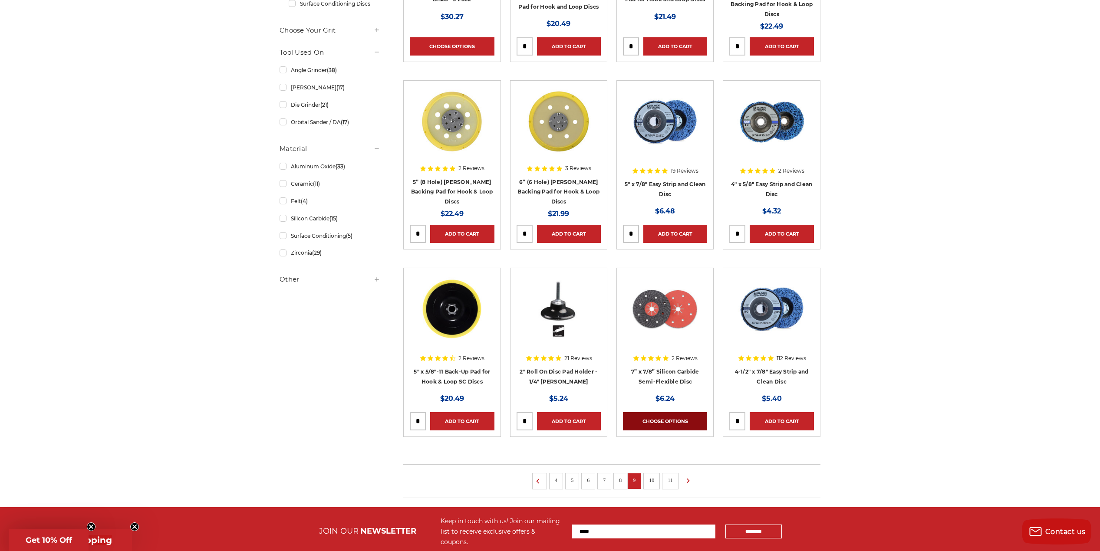
scroll to position [434, 0]
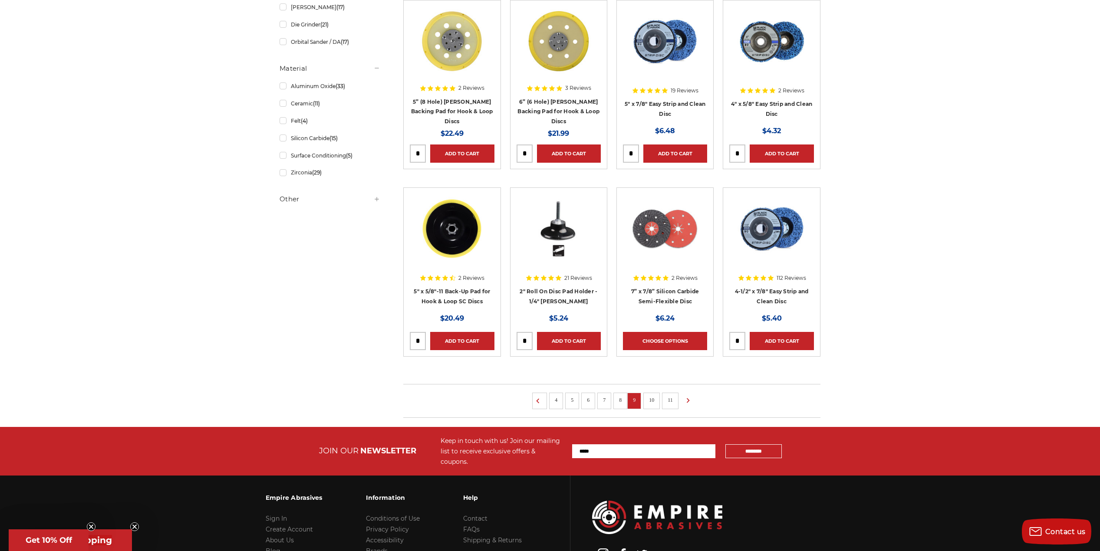
click at [656, 400] on link "10" at bounding box center [651, 401] width 11 height 10
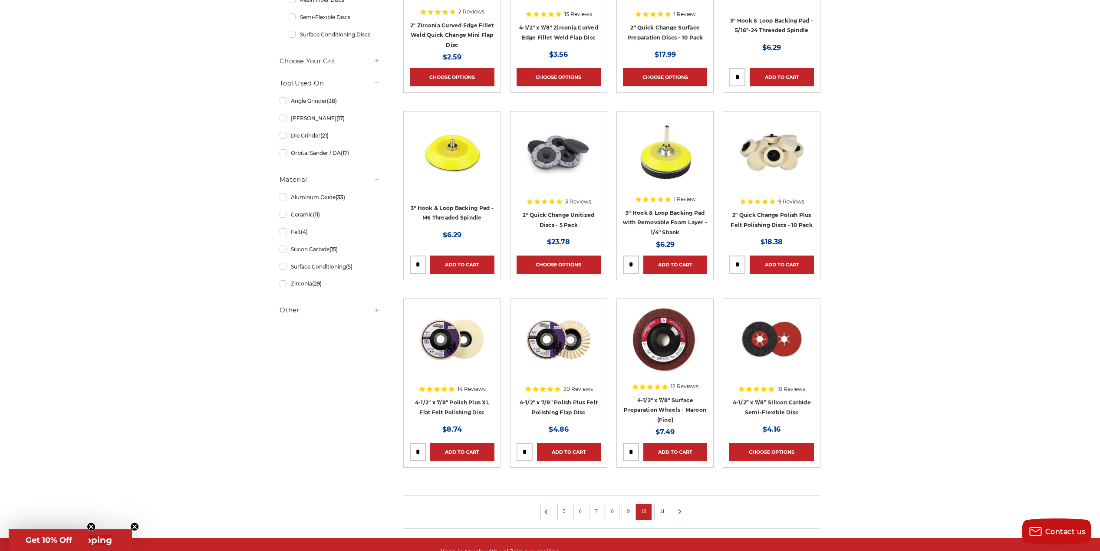
scroll to position [347, 0]
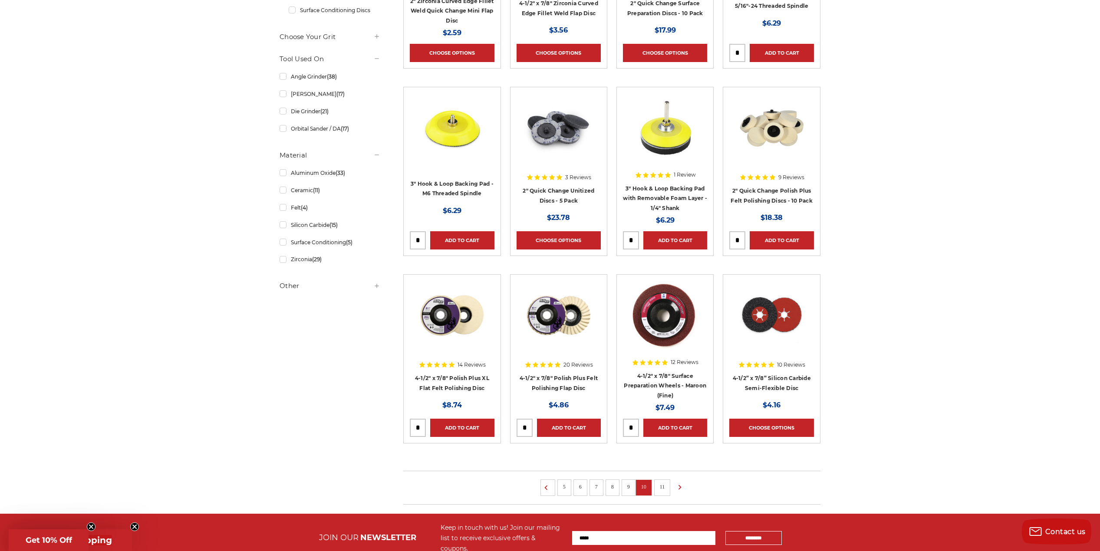
click at [664, 485] on link "11" at bounding box center [662, 487] width 11 height 10
